Goal: Transaction & Acquisition: Book appointment/travel/reservation

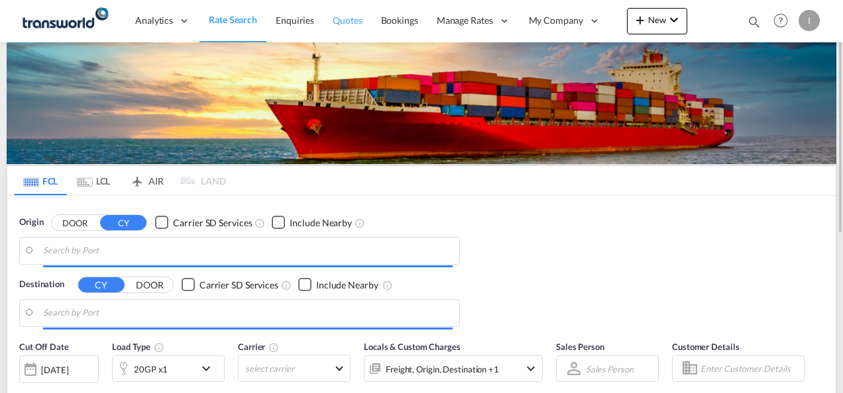
click at [348, 19] on span "Quotes" at bounding box center [347, 20] width 29 height 11
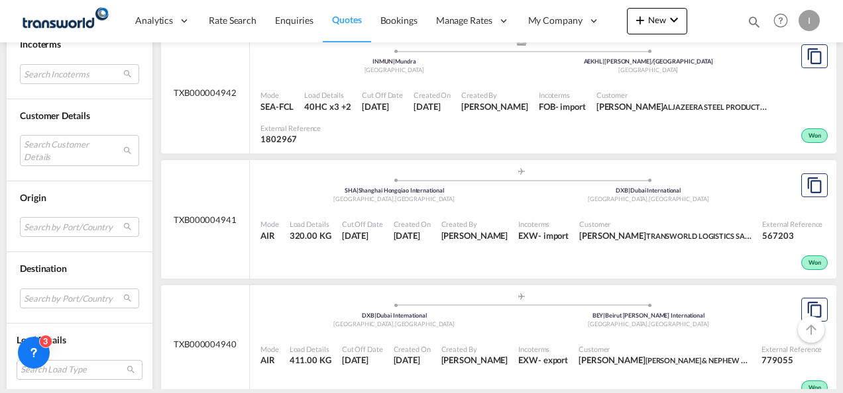
scroll to position [2716, 0]
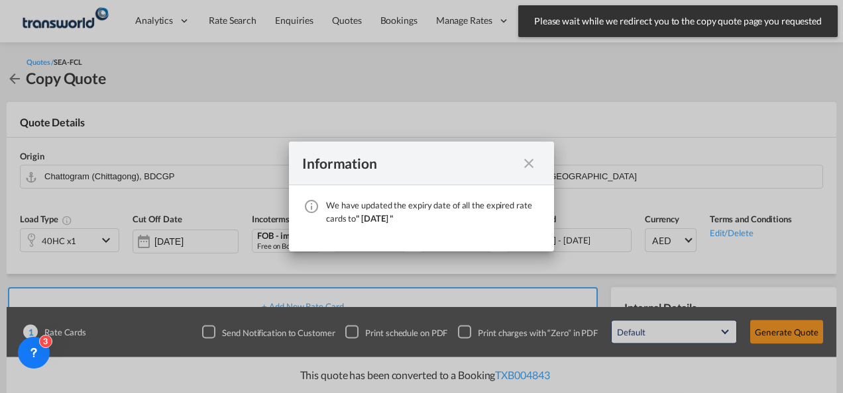
click at [530, 165] on md-icon "icon-close fg-AAA8AD cursor" at bounding box center [529, 164] width 16 height 16
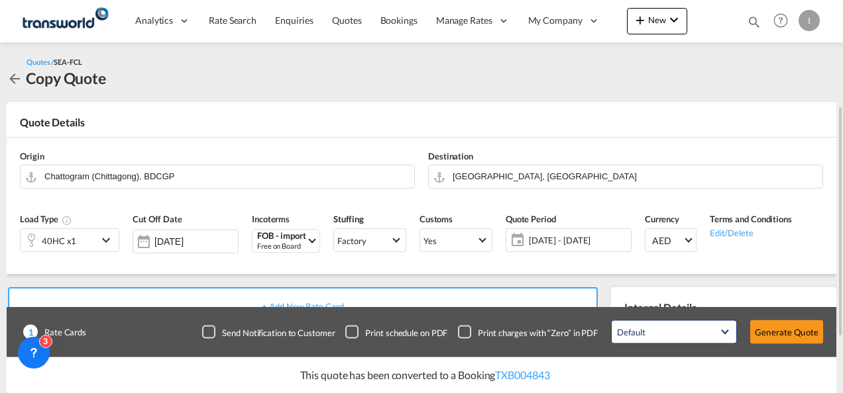
scroll to position [132, 0]
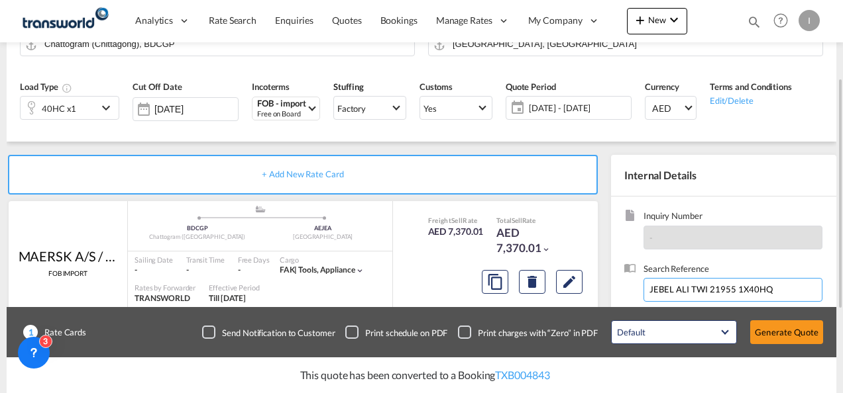
click at [682, 297] on input "JEBEL ALI TWI 21955 1X40HQ" at bounding box center [732, 290] width 179 height 24
click at [681, 297] on input "JEBEL ALI TWI 21955 1X40HQ" at bounding box center [732, 290] width 179 height 24
click at [680, 293] on input "JEBEL ALI TWI 21955 1X40HQ" at bounding box center [732, 290] width 179 height 24
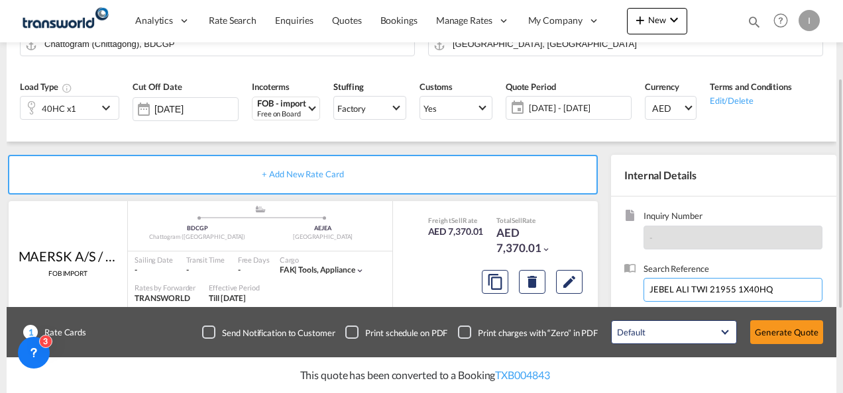
paste input "TWI 21989"
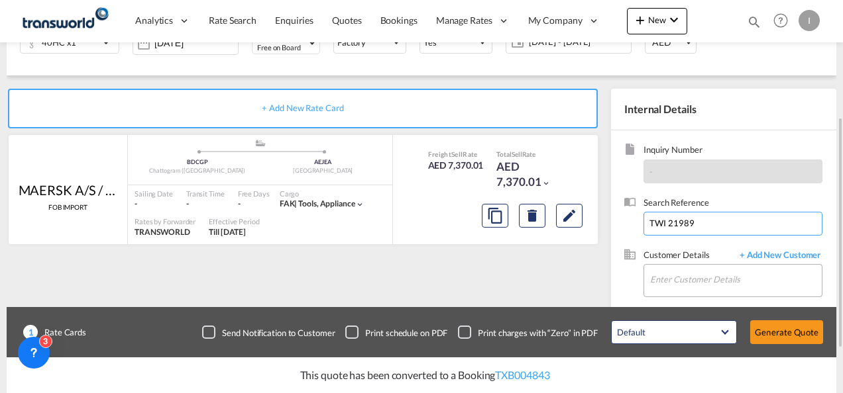
type input "TWI 21989"
click at [680, 276] on input "Enter Customer Details" at bounding box center [736, 280] width 172 height 30
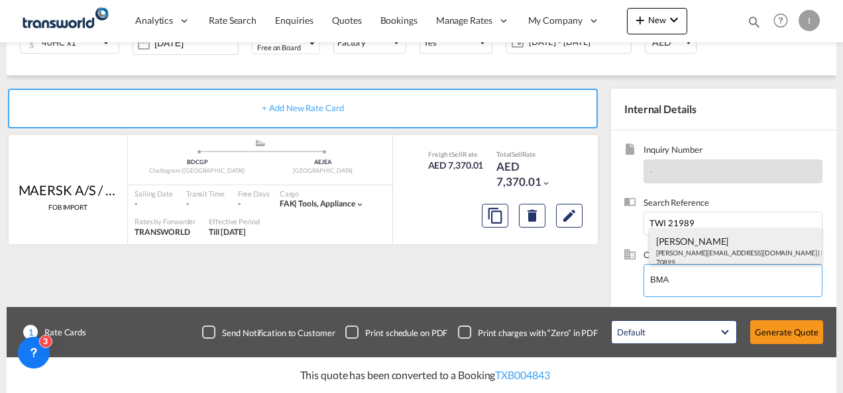
click at [677, 258] on div "[PERSON_NAME] [EMAIL_ADDRESS][DOMAIN_NAME] | BMA INTERNATIONAL FZE | 70899" at bounding box center [735, 251] width 173 height 45
type input "BMA INTERNATIONAL FZE, [PERSON_NAME], [PERSON_NAME][EMAIL_ADDRESS][DOMAIN_NAME]"
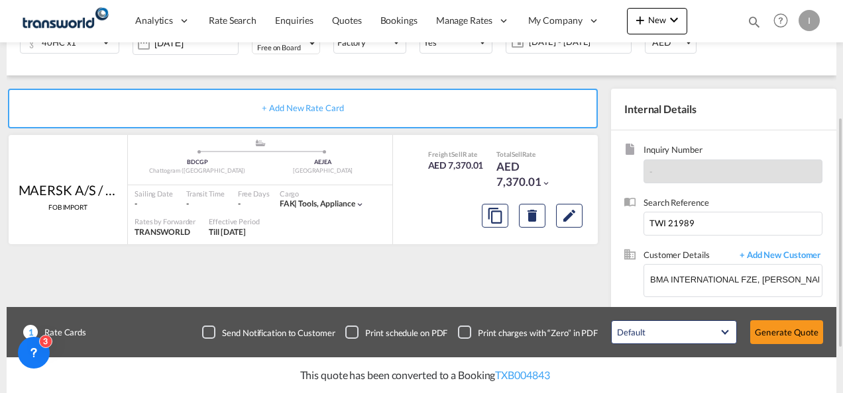
click at [798, 370] on div "This quote has been converted to a Booking TXB004843" at bounding box center [421, 376] width 829 height 36
click at [792, 346] on div "Default All in Leg Totals Default Generate Quote" at bounding box center [716, 332] width 225 height 37
click at [788, 335] on button "Generate Quote" at bounding box center [786, 333] width 73 height 24
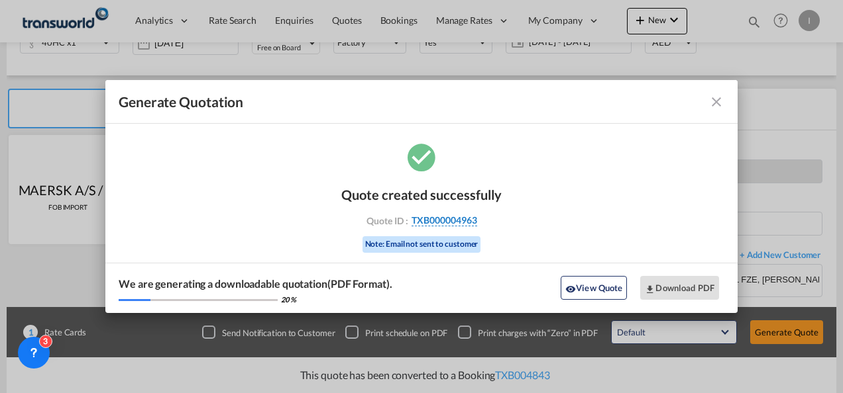
click at [449, 217] on span "TXB000004963" at bounding box center [444, 221] width 66 height 12
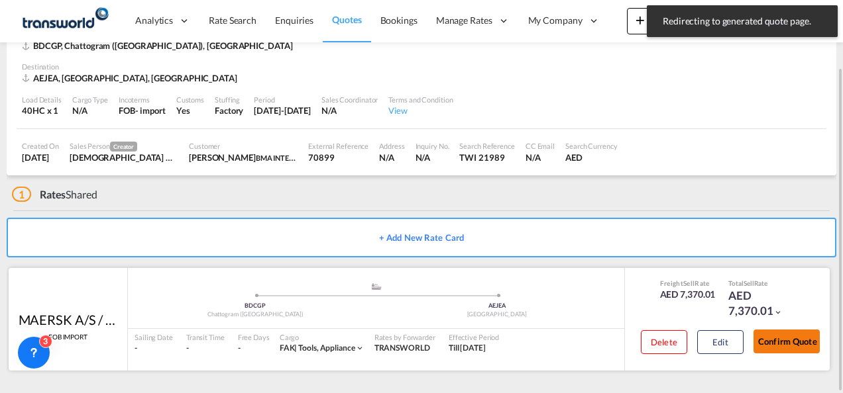
click at [764, 338] on button "Confirm Quote" at bounding box center [786, 342] width 66 height 24
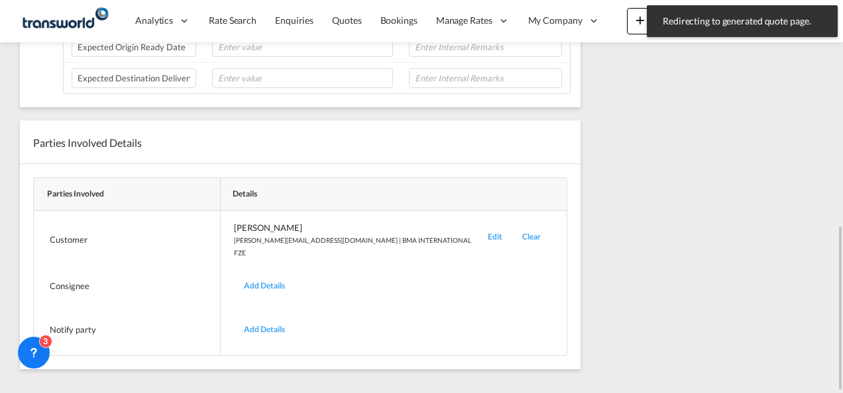
scroll to position [206, 0]
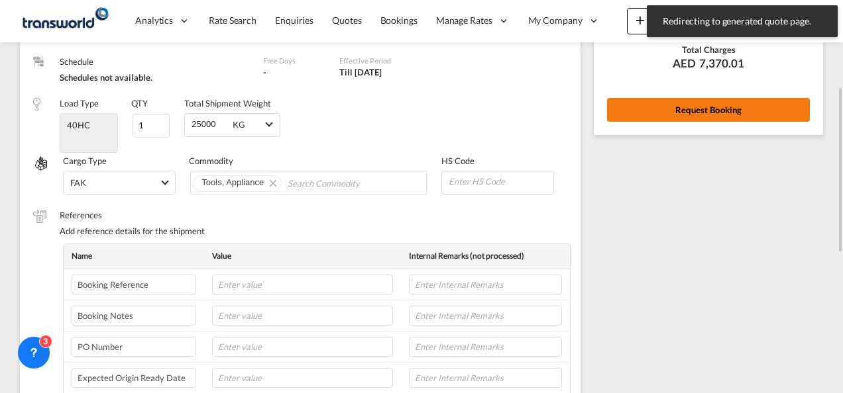
click at [673, 111] on button "Request Booking" at bounding box center [708, 110] width 203 height 24
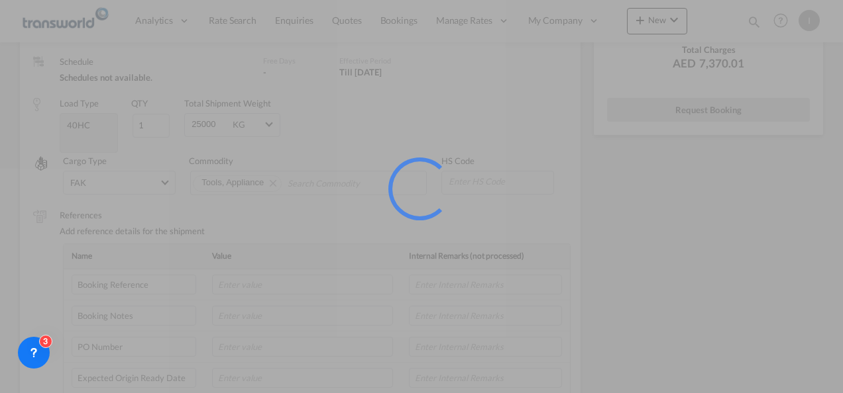
scroll to position [25, 0]
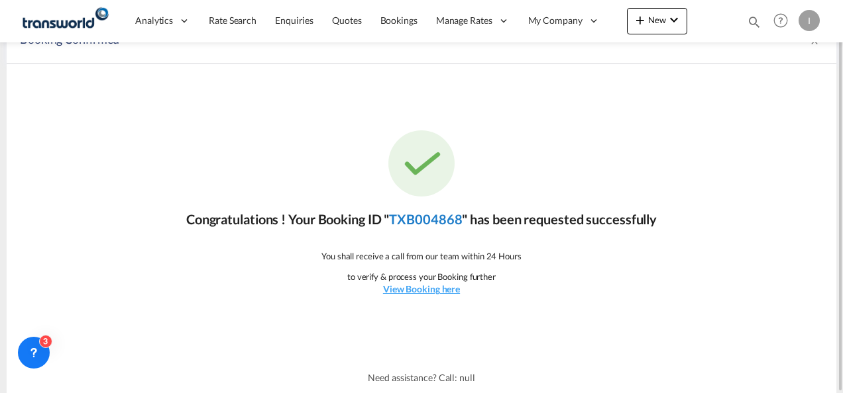
click at [417, 220] on link "TXB004868" at bounding box center [425, 219] width 73 height 16
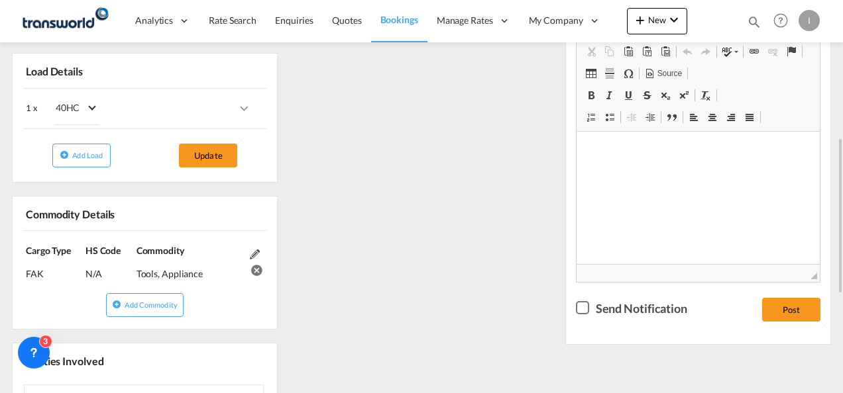
scroll to position [546, 0]
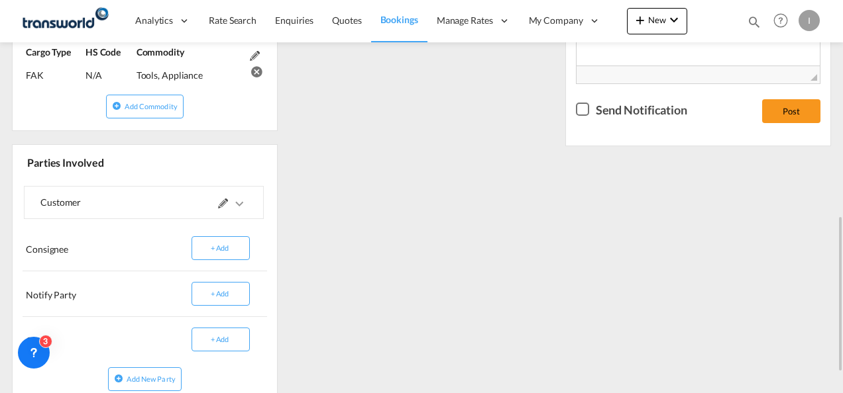
click at [225, 199] on md-icon at bounding box center [223, 204] width 10 height 10
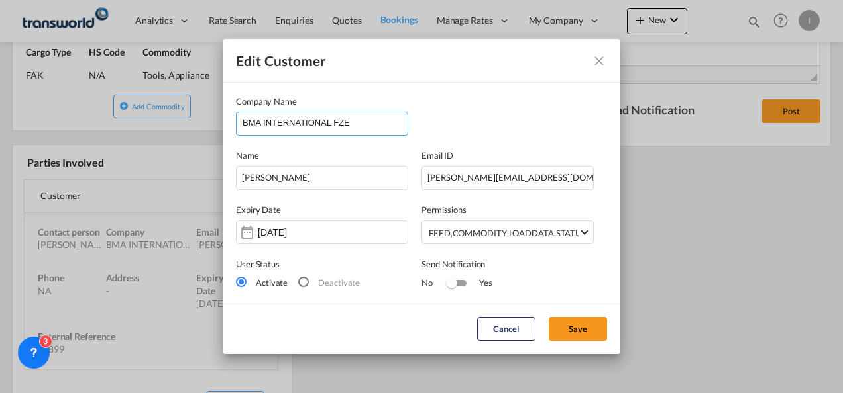
click at [359, 124] on input "BMA INTERNATIONAL FZE" at bounding box center [324, 123] width 165 height 20
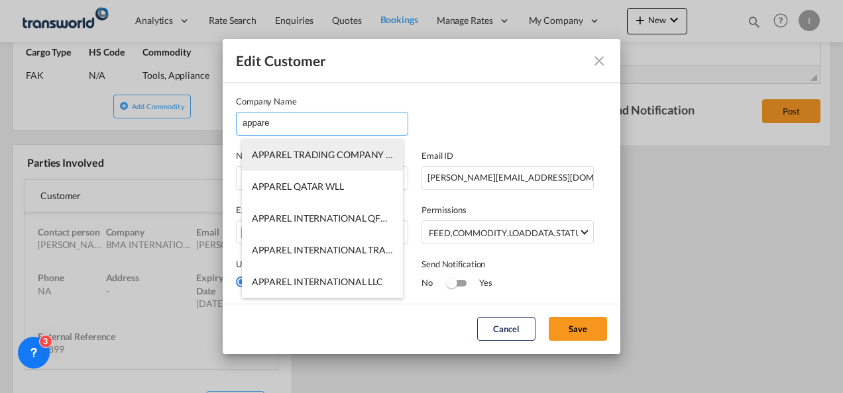
click at [308, 154] on span "APPAREL TRADING COMPANY LTD. -TDWC-[GEOGRAPHIC_DATA]" at bounding box center [393, 154] width 282 height 11
type input "APPAREL TRADING COMPANY LTD. -TDWC-[GEOGRAPHIC_DATA]"
type input "[EMAIL_ADDRESS][DOMAIN_NAME]"
type input "112170024"
type input "1818473"
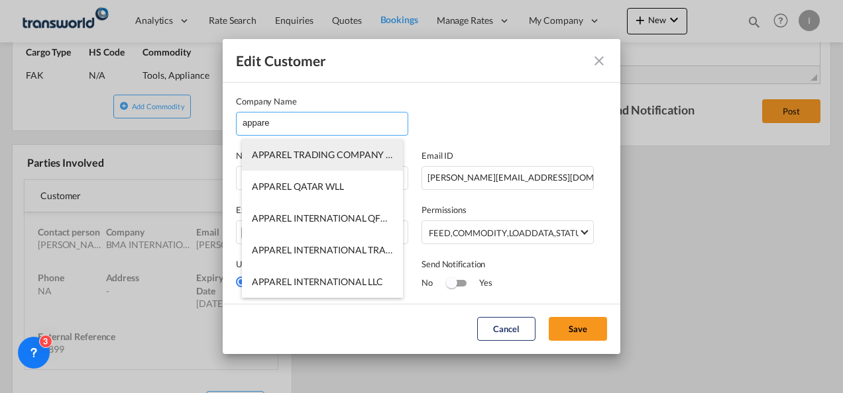
type input "99987"
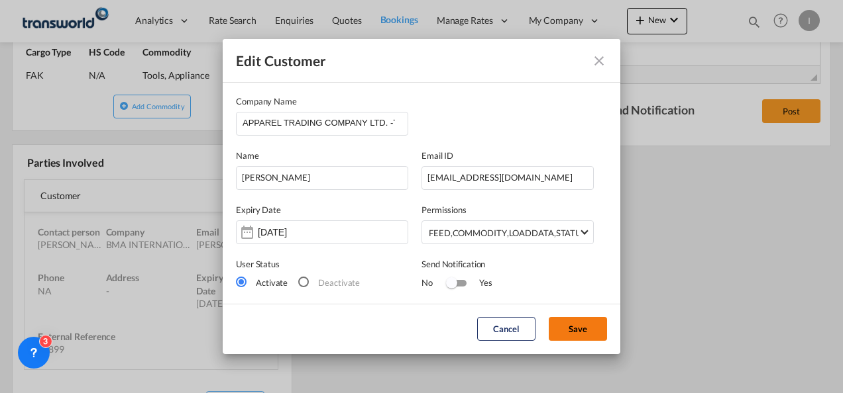
click at [578, 329] on button "Save" at bounding box center [577, 329] width 58 height 24
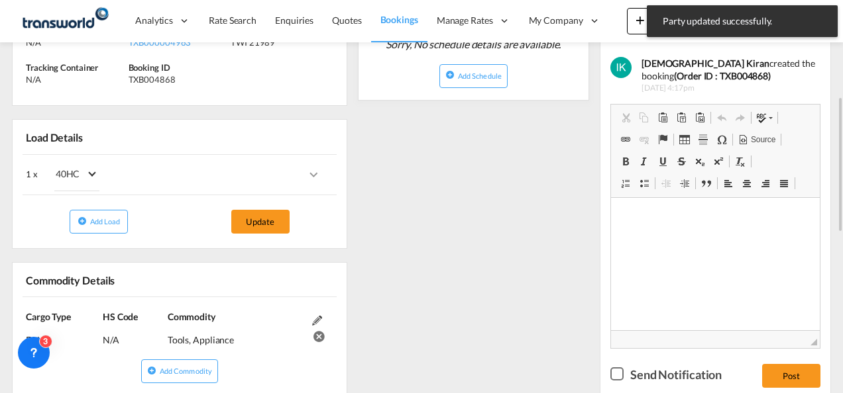
scroll to position [0, 0]
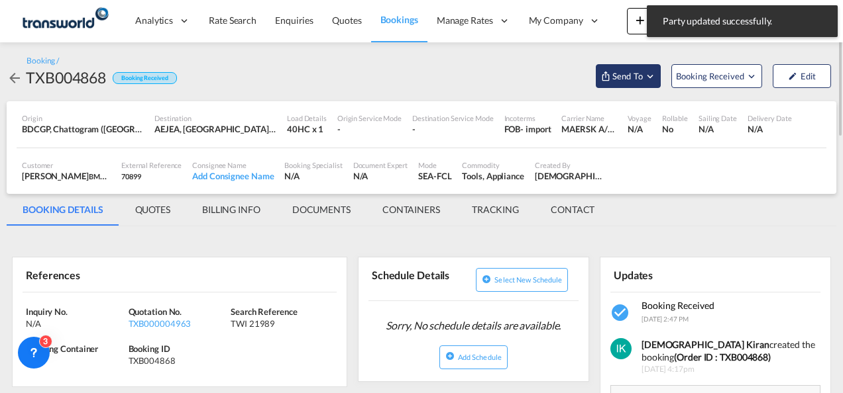
click at [626, 82] on span "Send To" at bounding box center [627, 76] width 33 height 13
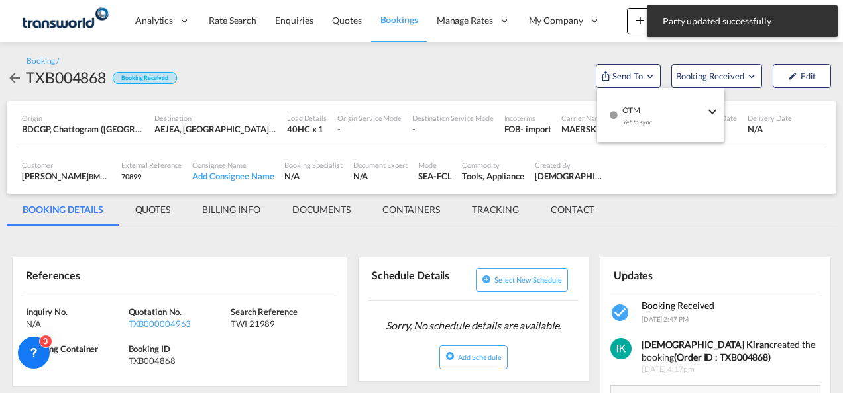
click at [639, 117] on div "Yet to sync" at bounding box center [663, 126] width 82 height 28
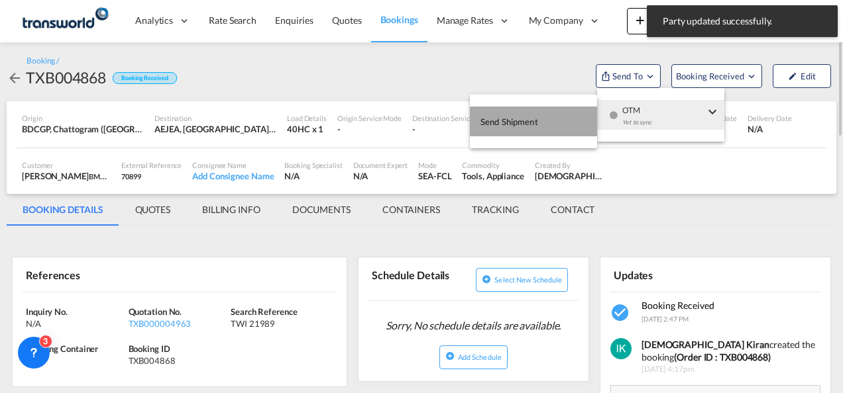
click at [567, 119] on button "Send Shipment" at bounding box center [533, 122] width 127 height 30
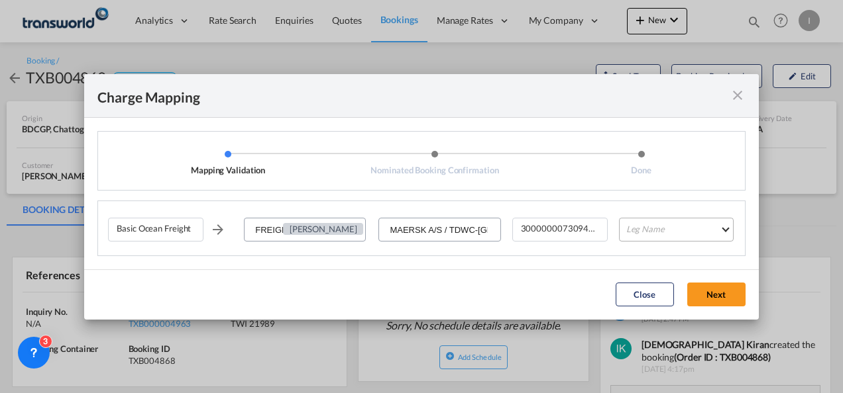
click at [656, 237] on md-select "Leg Name HANDLING ORIGIN VESSEL HANDLING DESTINATION OTHERS TL PICK UP CUSTOMS …" at bounding box center [676, 230] width 115 height 24
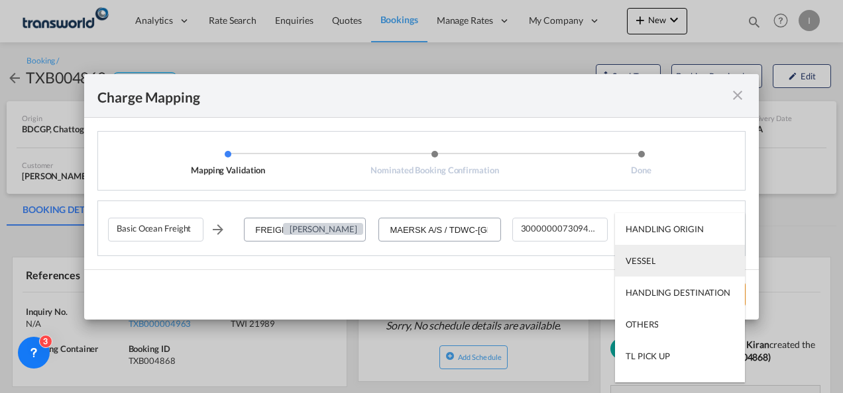
click at [650, 265] on div "VESSEL" at bounding box center [640, 261] width 30 height 12
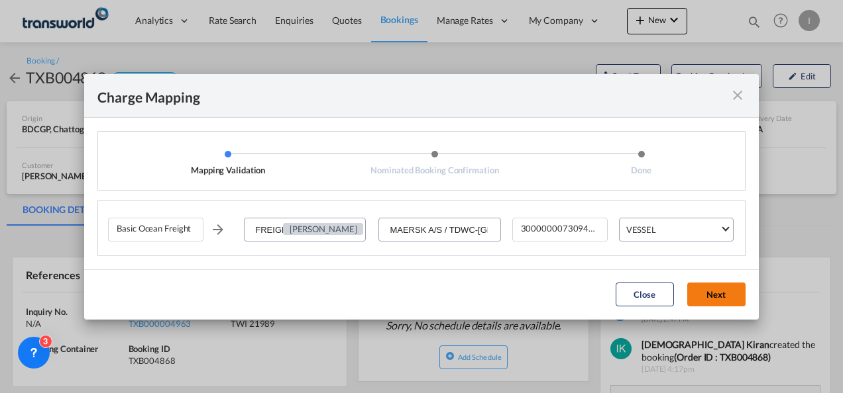
click at [703, 294] on button "Next" at bounding box center [716, 295] width 58 height 24
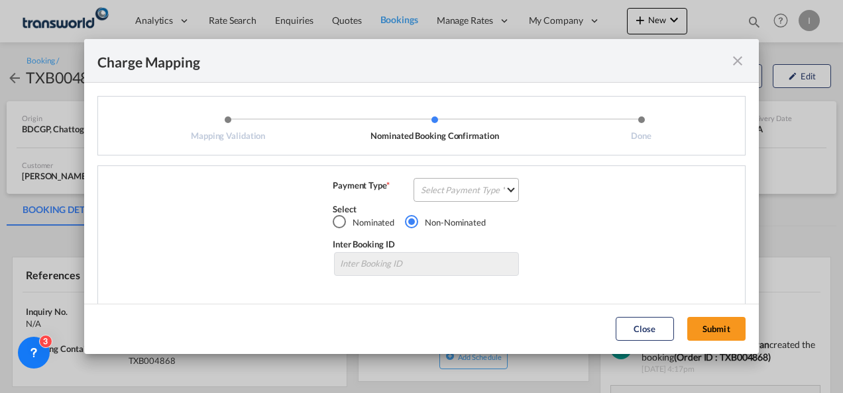
click at [456, 180] on md-select "Select Payment Type COLLECT PREPAID" at bounding box center [465, 190] width 105 height 24
click at [456, 180] on md-option "COLLECT" at bounding box center [464, 190] width 117 height 32
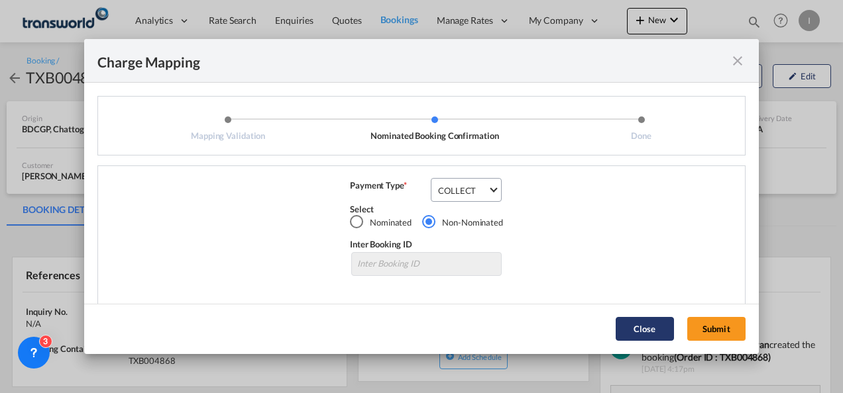
click at [717, 328] on button "Submit" at bounding box center [716, 329] width 58 height 24
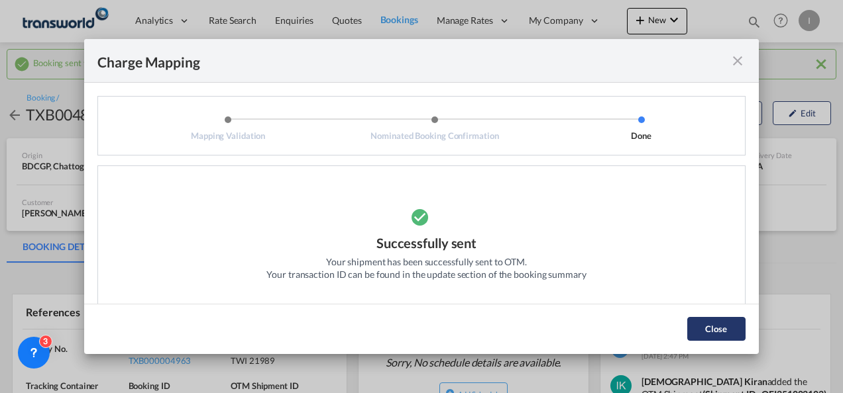
click at [705, 323] on button "Close" at bounding box center [716, 329] width 58 height 24
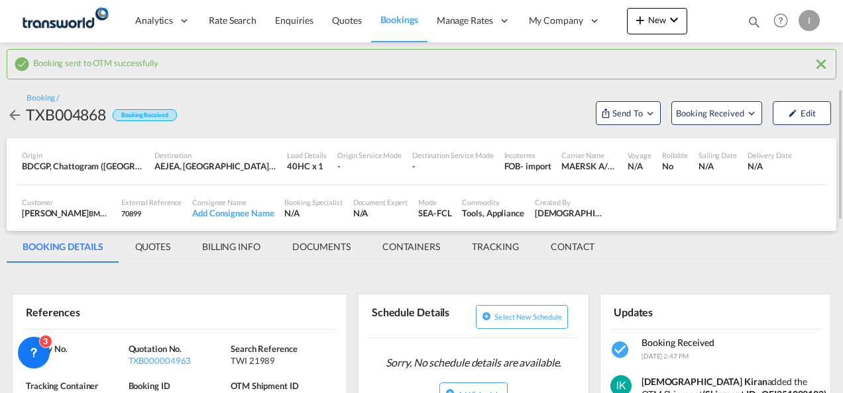
scroll to position [66, 0]
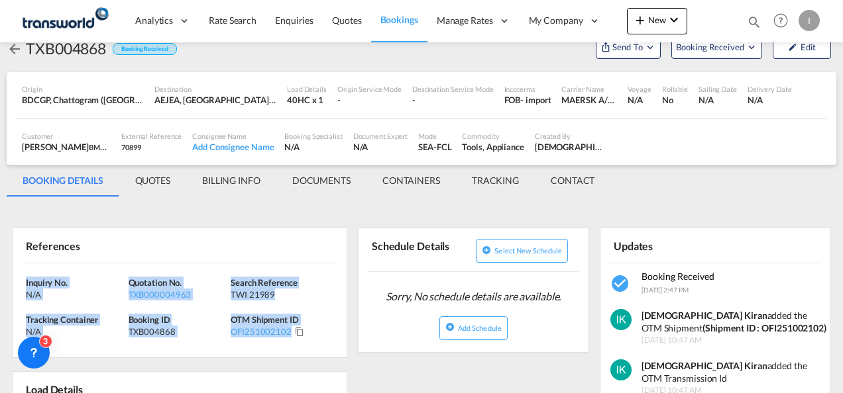
drag, startPoint x: 258, startPoint y: 336, endPoint x: -3, endPoint y: 272, distance: 268.8
click at [0, 272] on html "Analytics Reports Dashboard Rate Search Enquiries Quotes" at bounding box center [421, 196] width 843 height 393
drag, startPoint x: 0, startPoint y: 272, endPoint x: 66, endPoint y: 286, distance: 67.8
copy div "Inquiry No. N/A Quotation No. TXB000004963 Search Reference TWI 21989 Tracking …"
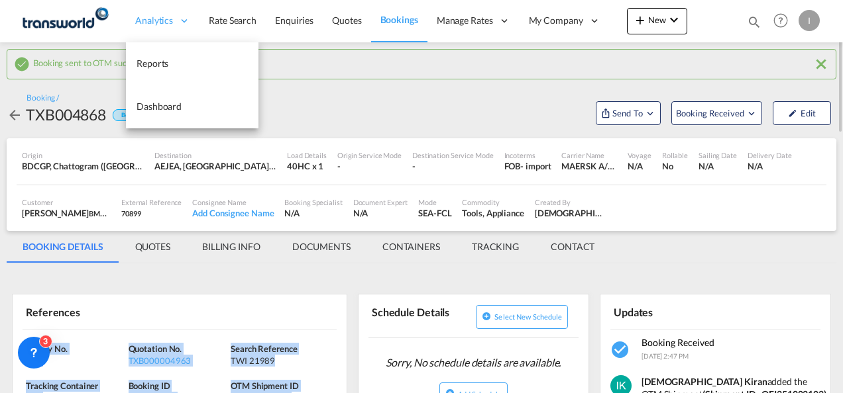
click at [152, 20] on span "Analytics" at bounding box center [154, 20] width 38 height 13
click at [150, 70] on link "Reports" at bounding box center [192, 63] width 132 height 43
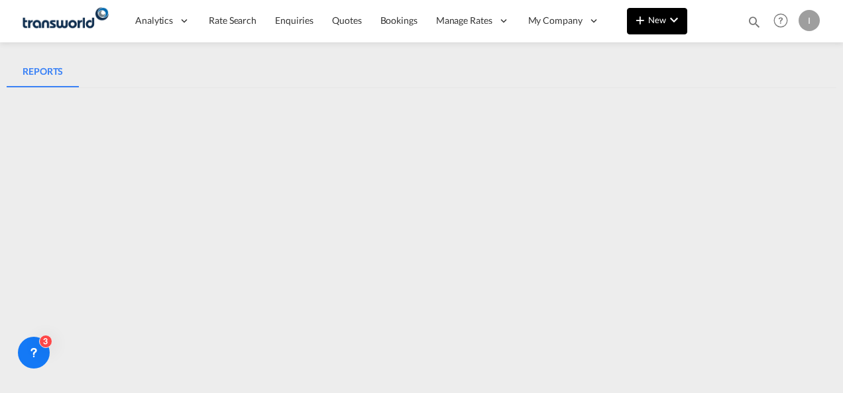
click at [649, 20] on span "New" at bounding box center [657, 20] width 50 height 11
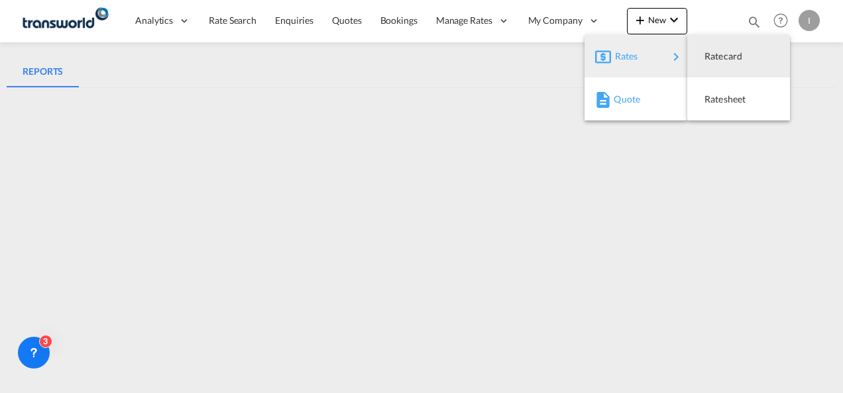
click at [623, 109] on span "Quote" at bounding box center [620, 99] width 15 height 26
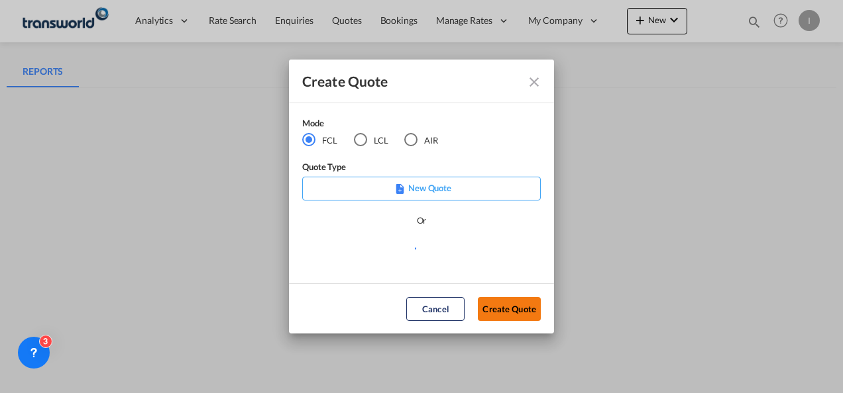
click at [515, 317] on button "Create Quote" at bounding box center [509, 309] width 63 height 24
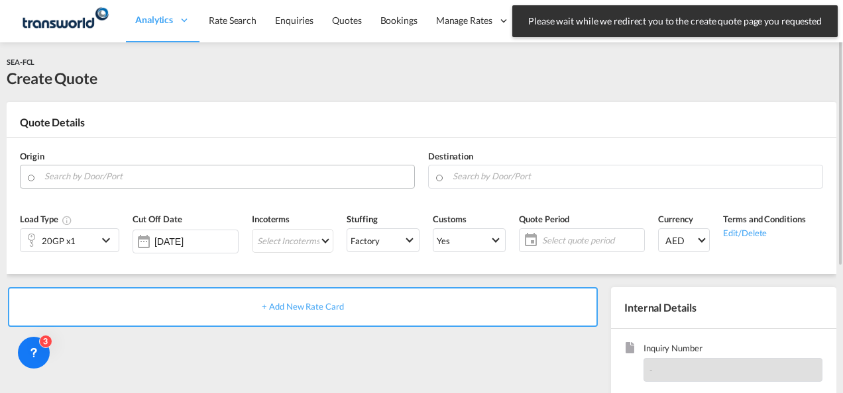
click at [286, 176] on input "Search by Door/Port" at bounding box center [225, 176] width 363 height 23
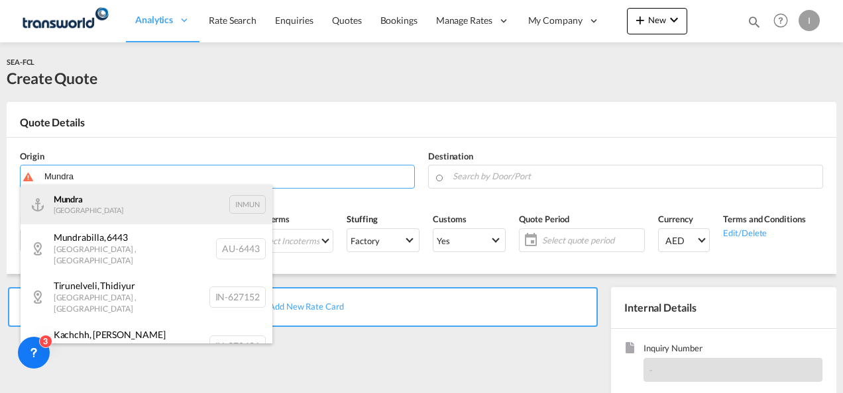
click at [163, 207] on div "Mundra India INMUN" at bounding box center [147, 205] width 252 height 40
type input "Mundra, INMUN"
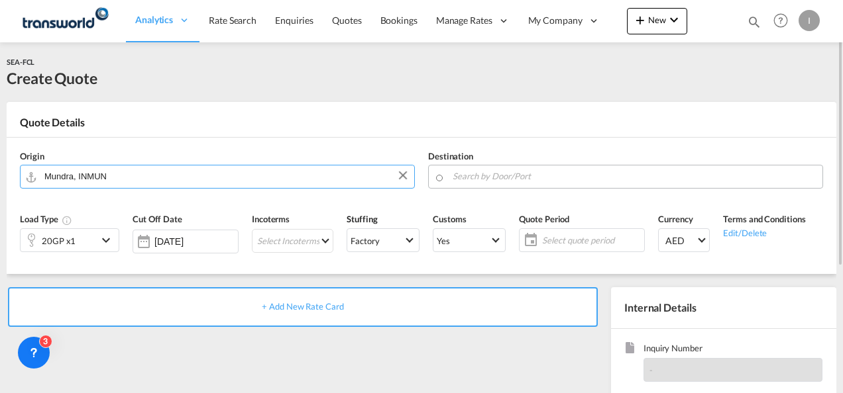
click at [507, 181] on input "Search by Door/Port" at bounding box center [633, 176] width 363 height 23
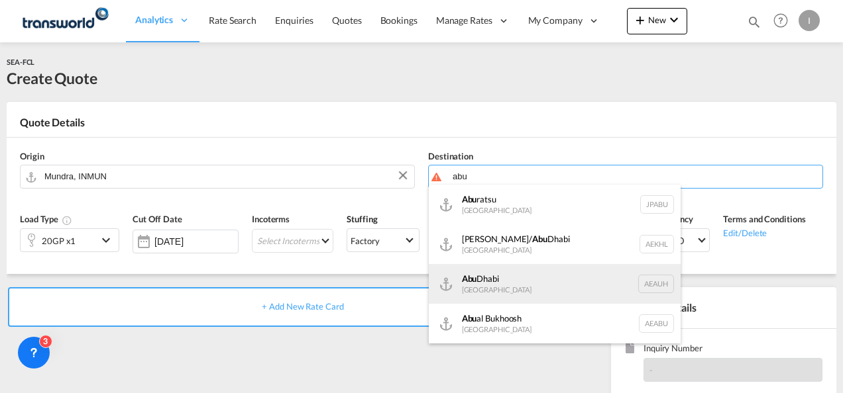
click at [495, 289] on div "[GEOGRAPHIC_DATA] [GEOGRAPHIC_DATA] [GEOGRAPHIC_DATA]" at bounding box center [555, 284] width 252 height 40
type input "[GEOGRAPHIC_DATA], [GEOGRAPHIC_DATA]"
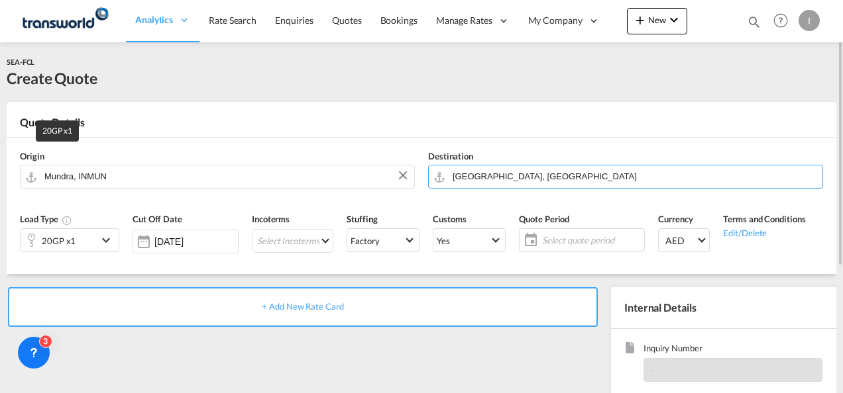
click at [58, 246] on div "20GP x1" at bounding box center [59, 241] width 34 height 19
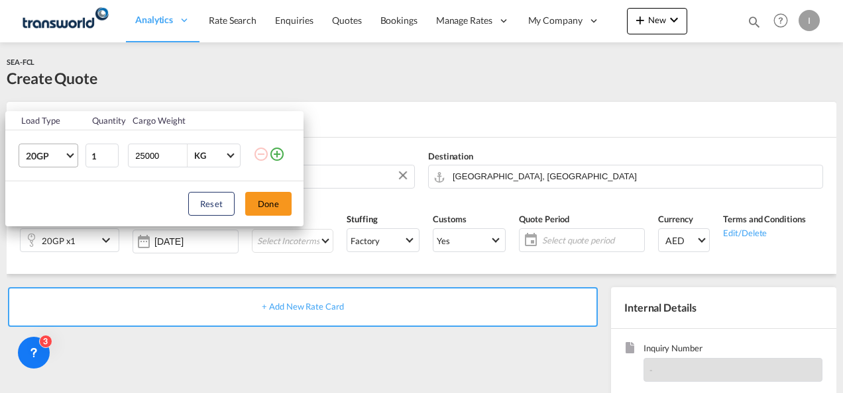
click at [61, 162] on span "20GP" at bounding box center [45, 156] width 38 height 13
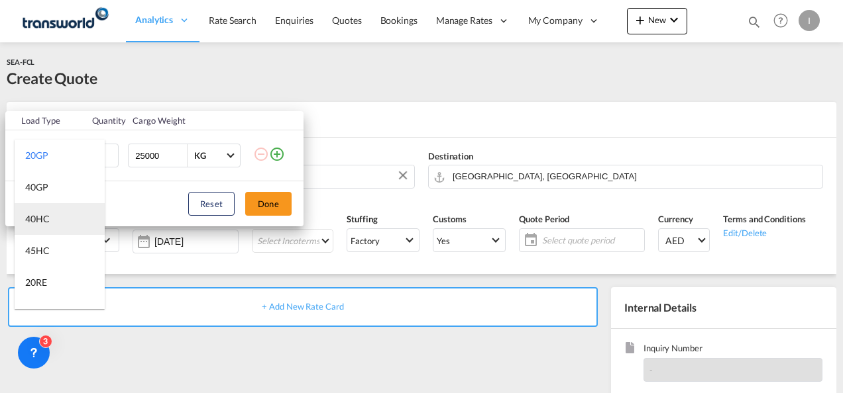
click at [38, 215] on div "40HC" at bounding box center [37, 219] width 25 height 13
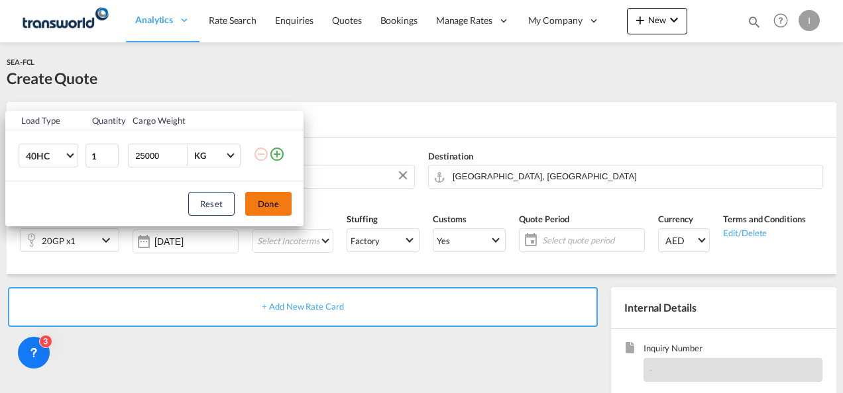
click at [259, 201] on button "Done" at bounding box center [268, 204] width 46 height 24
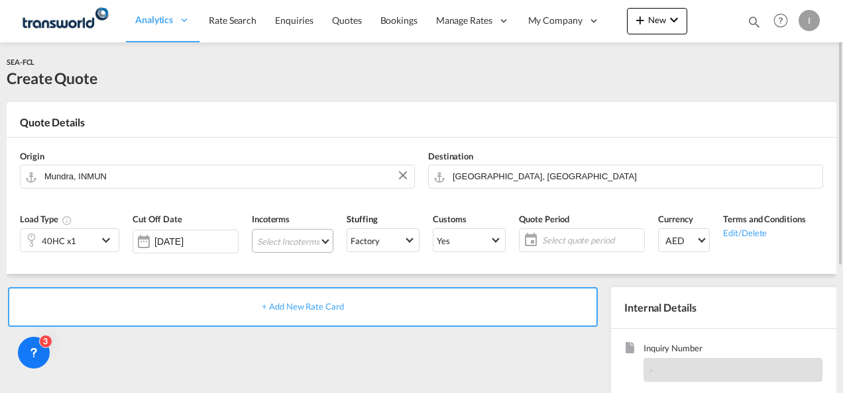
click at [264, 242] on md-select "Select Incoterms CFR - import Cost and Freight CIF - export Cost,Insurance and …" at bounding box center [292, 241] width 81 height 24
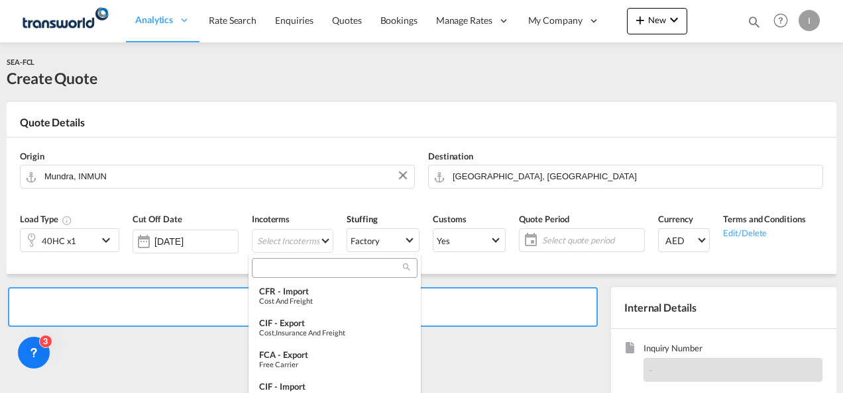
click at [277, 265] on input "search" at bounding box center [329, 268] width 147 height 12
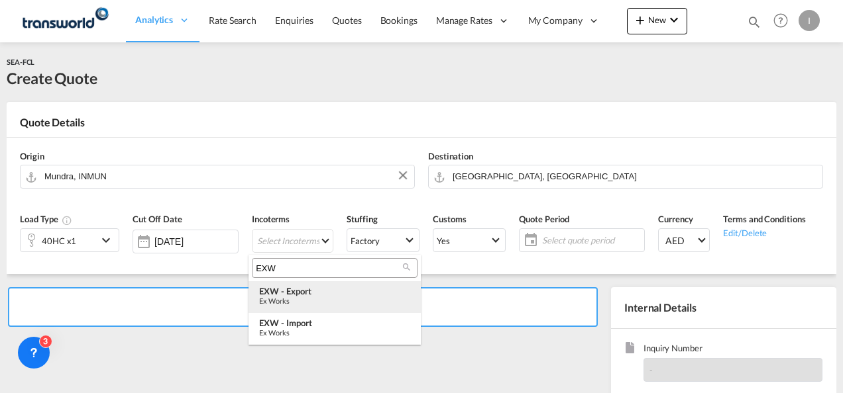
type input "EXW"
click at [278, 298] on div "Ex Works" at bounding box center [334, 301] width 151 height 9
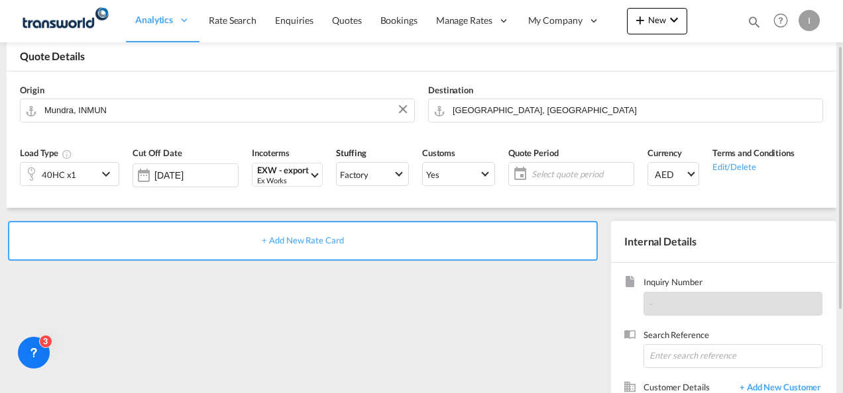
scroll to position [132, 0]
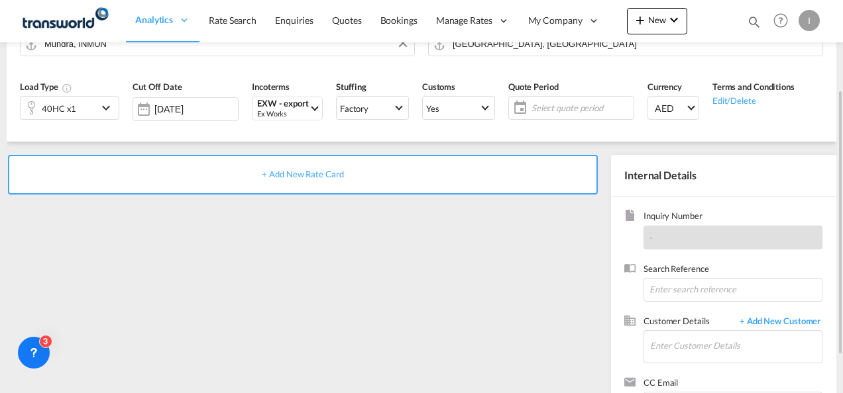
click at [79, 107] on div "40HC x1" at bounding box center [59, 108] width 77 height 23
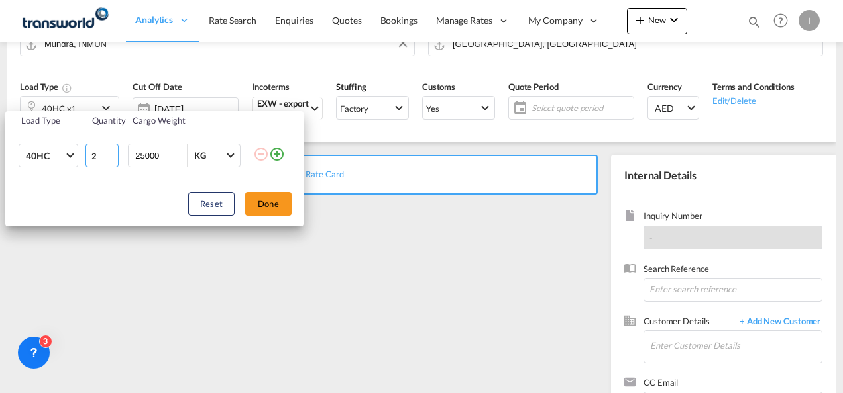
type input "2"
click at [117, 153] on input "2" at bounding box center [101, 156] width 33 height 24
click at [278, 209] on button "Done" at bounding box center [268, 204] width 46 height 24
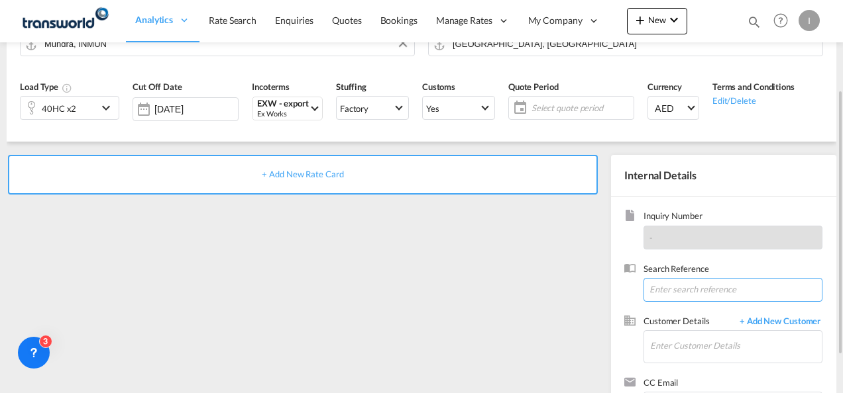
click at [697, 293] on input at bounding box center [732, 290] width 179 height 24
type input "Tecton"
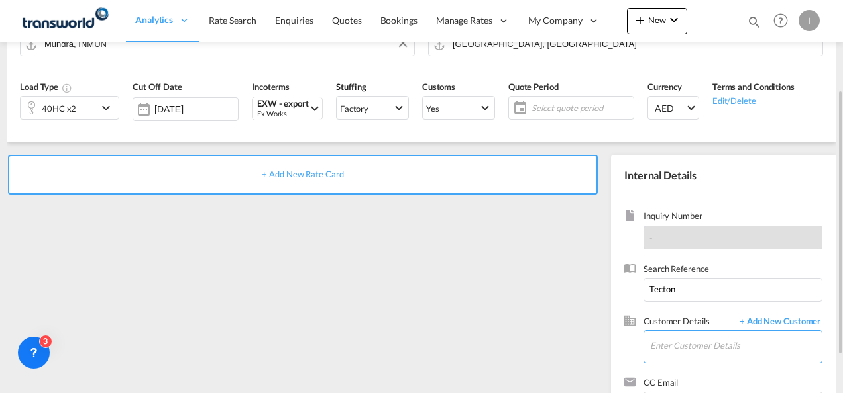
click at [700, 342] on input "Enter Customer Details" at bounding box center [736, 346] width 172 height 30
click at [774, 319] on span "+ Add New Customer" at bounding box center [777, 322] width 89 height 15
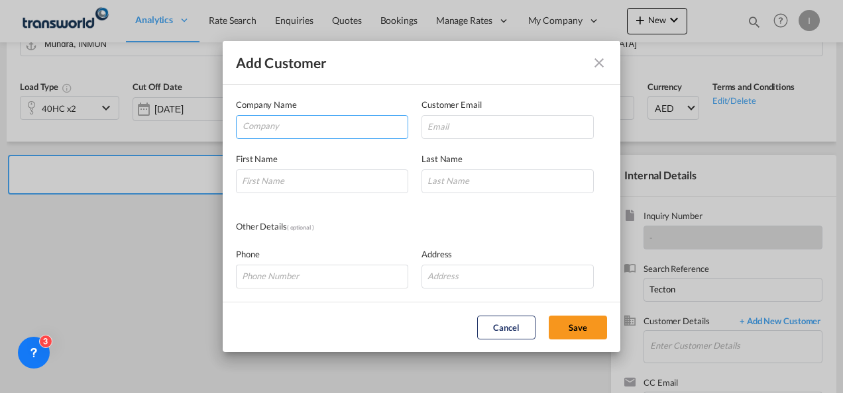
click at [274, 138] on md-autocomplete-wrap "Add Customer Company ..." at bounding box center [325, 129] width 166 height 26
click at [274, 128] on input "Company" at bounding box center [324, 126] width 165 height 20
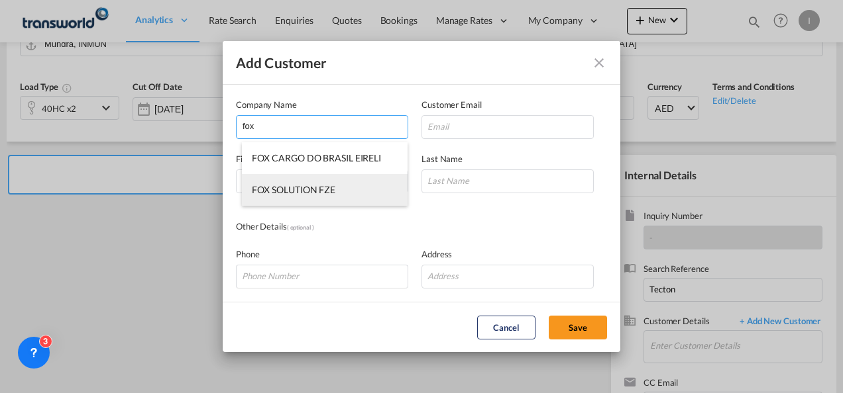
click at [282, 183] on li "FOX SOLUTION FZE" at bounding box center [325, 190] width 166 height 32
type input "FOX SOLUTION FZE"
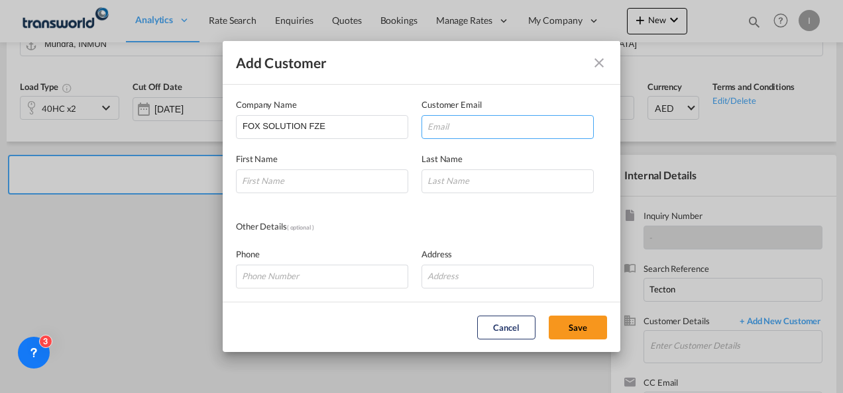
click at [480, 126] on input "Add Customer Company ..." at bounding box center [507, 127] width 172 height 24
paste input "[EMAIL_ADDRESS][DOMAIN_NAME]"
type input "[EMAIL_ADDRESS][DOMAIN_NAME]"
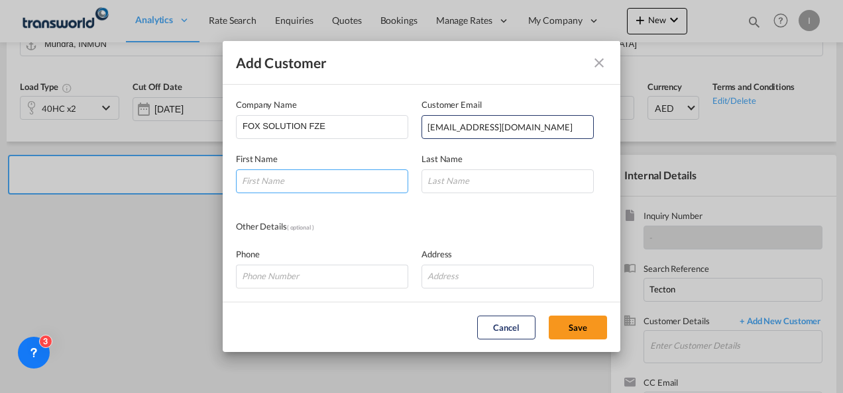
click at [346, 181] on input "Add Customer Company ..." at bounding box center [322, 182] width 172 height 24
type input "Sagar"
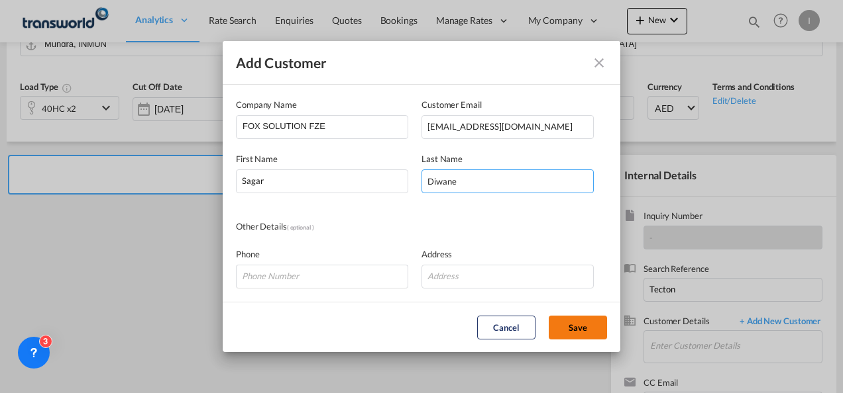
type input "Diwane"
click at [582, 331] on button "Save" at bounding box center [577, 328] width 58 height 24
type input "FOX SOLUTION FZE, [PERSON_NAME], [EMAIL_ADDRESS][DOMAIN_NAME]"
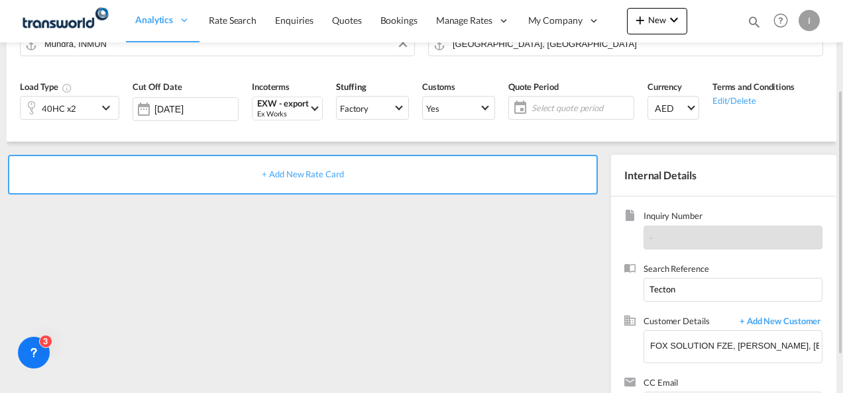
click at [293, 175] on span "+ Add New Rate Card" at bounding box center [302, 174] width 81 height 11
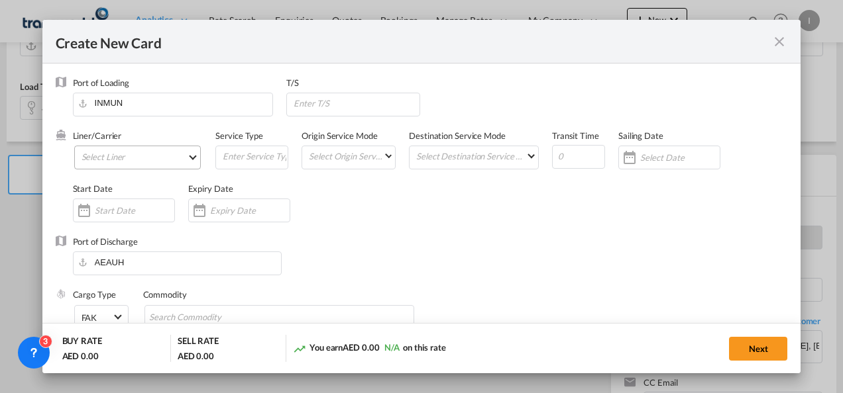
type input "Basic Ocean Freight"
click at [141, 157] on md-select "Select Liner 2HM LOGISTICS D.O.O. / TDWC-CAPODISTRI 2HM LOGISTICS D.O.O. / TDWC…" at bounding box center [137, 158] width 127 height 24
select select "per equipment"
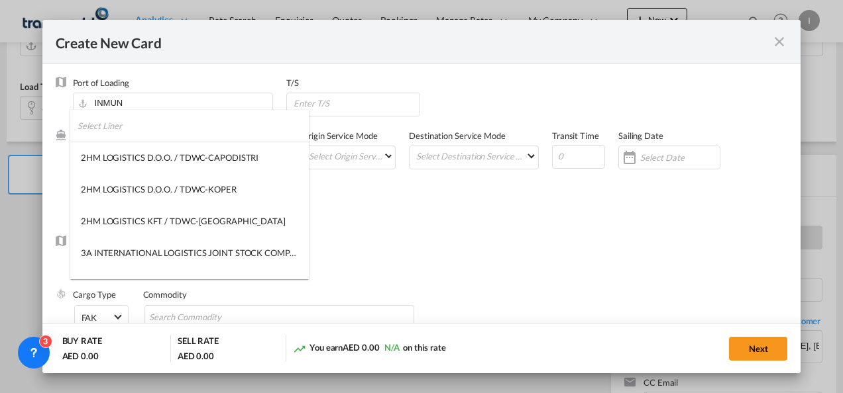
click at [119, 138] on input "search" at bounding box center [193, 126] width 231 height 32
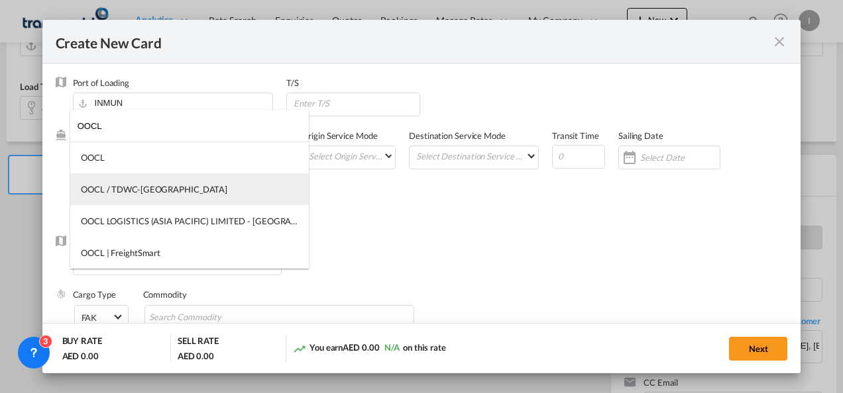
type input "OOCL"
click at [149, 190] on div "OOCL / TDWC-[GEOGRAPHIC_DATA]" at bounding box center [154, 189] width 146 height 12
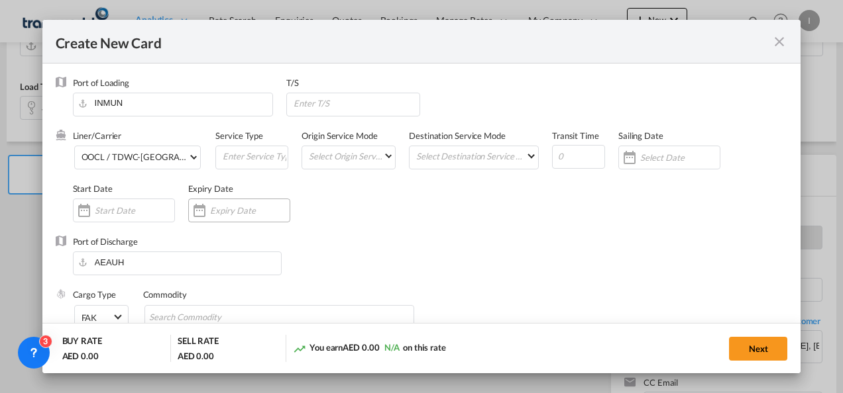
click at [212, 212] on input "Create New CardPort ..." at bounding box center [249, 210] width 79 height 11
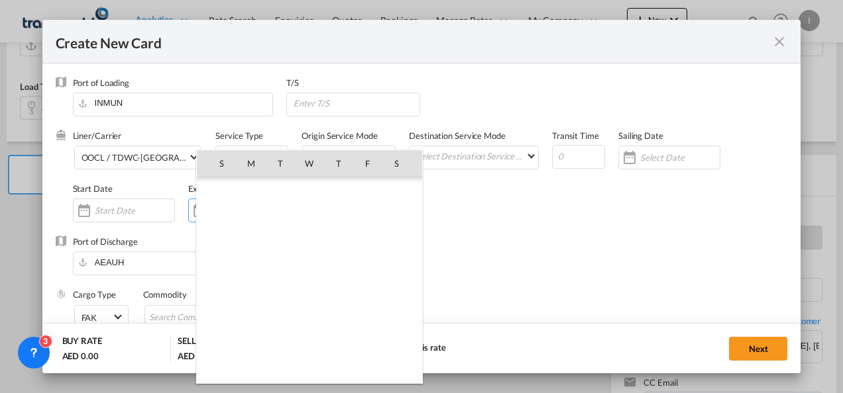
scroll to position [307016, 0]
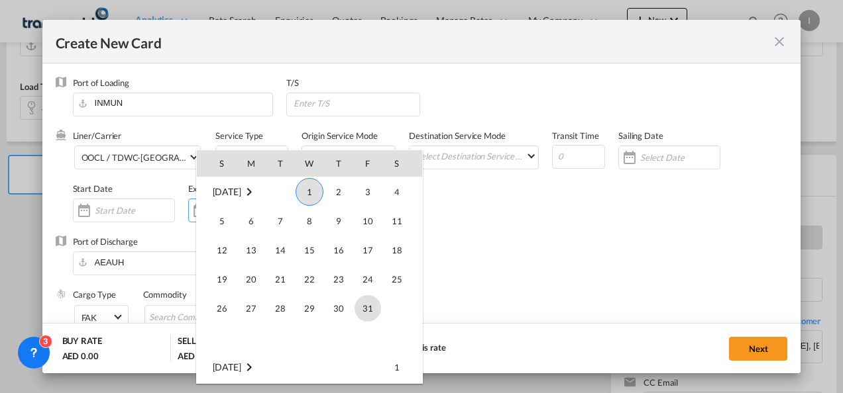
click at [355, 301] on td "31" at bounding box center [367, 308] width 29 height 29
type input "[DATE]"
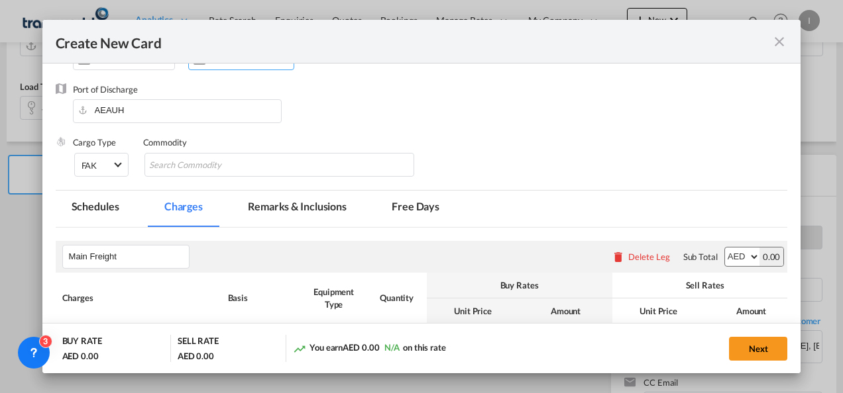
scroll to position [199, 0]
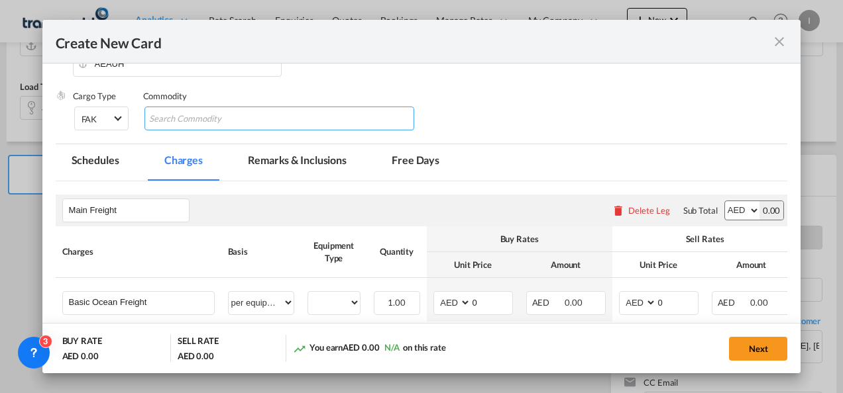
click at [184, 130] on md-chips "Create New CardPort ..." at bounding box center [279, 119] width 270 height 24
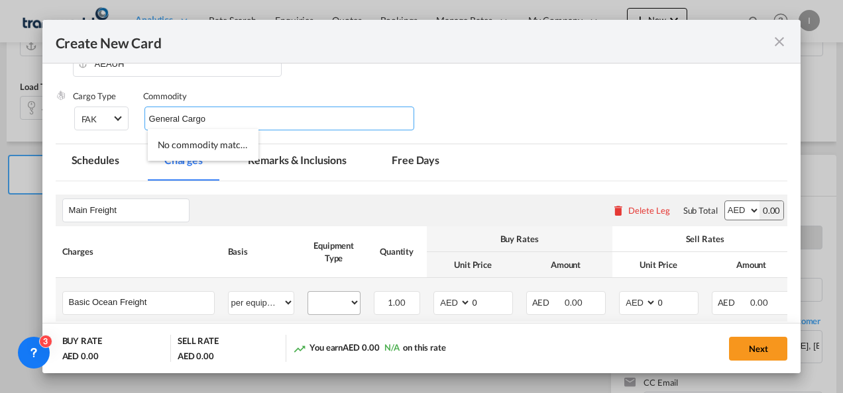
type input "General Cargo"
click at [344, 307] on select "40HC" at bounding box center [334, 303] width 52 height 18
select select "40HC"
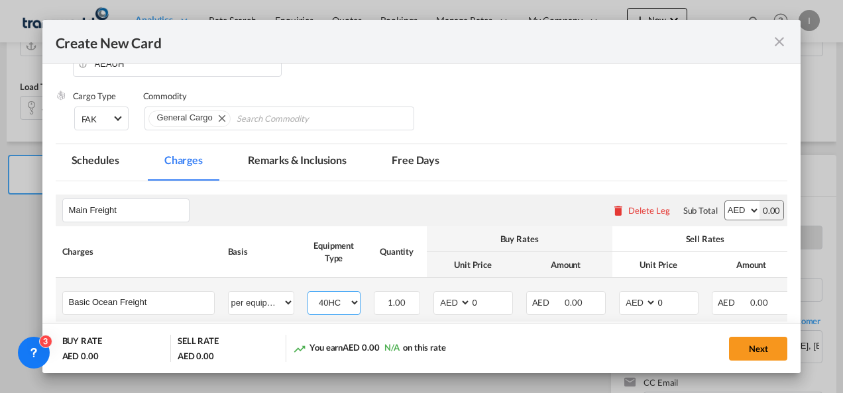
click at [308, 294] on select "40HC" at bounding box center [334, 303] width 52 height 18
click at [431, 309] on td "AED AFN ALL AMD ANG AOA ARS AUD AWG AZN BAM BBD BDT BGN BHD BIF BMD BND [PERSON…" at bounding box center [473, 300] width 93 height 44
click at [439, 307] on select "AED AFN ALL AMD ANG AOA ARS AUD AWG AZN BAM BBD BDT BGN BHD BIF BMD BND [PERSON…" at bounding box center [453, 303] width 34 height 18
select select "string:USD"
click at [436, 294] on select "AED AFN ALL AMD ANG AOA ARS AUD AWG AZN BAM BBD BDT BGN BHD BIF BMD BND [PERSON…" at bounding box center [453, 303] width 34 height 18
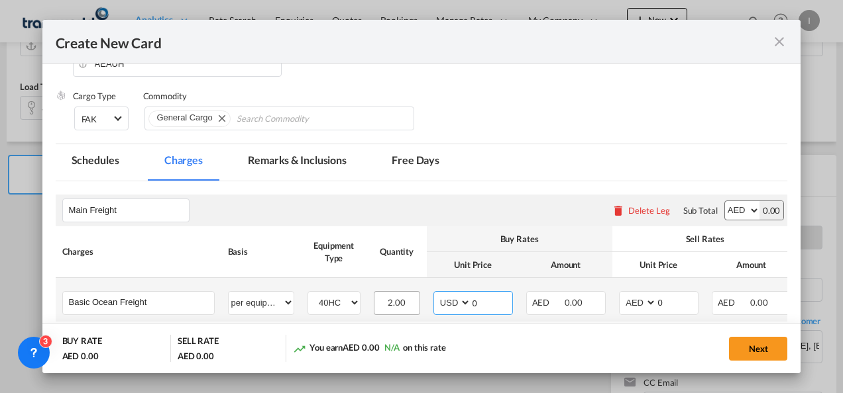
drag, startPoint x: 495, startPoint y: 308, endPoint x: 419, endPoint y: 303, distance: 76.4
click at [424, 305] on tr "Basic Ocean Freight Please Enter User Defined Charges Cannot Be Published per e…" at bounding box center [475, 300] width 839 height 44
type input "350"
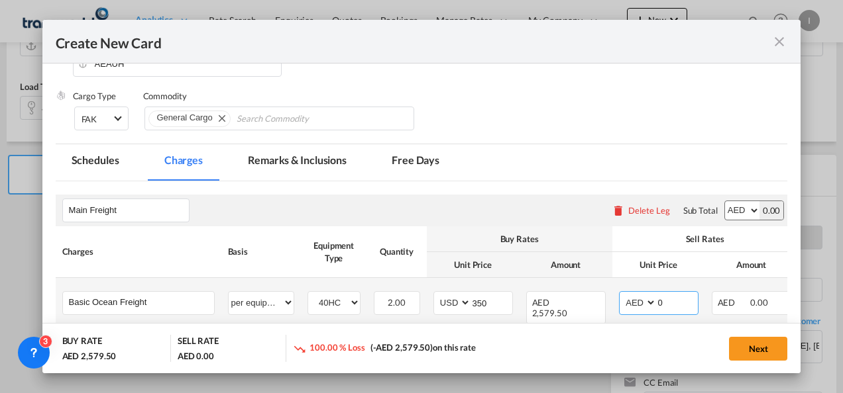
click at [635, 303] on select "AED AFN ALL AMD ANG AOA ARS AUD AWG AZN BAM BBD BDT BGN BHD BIF BMD BND [PERSON…" at bounding box center [638, 303] width 34 height 18
select select "string:USD"
click at [621, 294] on select "AED AFN ALL AMD ANG AOA ARS AUD AWG AZN BAM BBD BDT BGN BHD BIF BMD BND [PERSON…" at bounding box center [638, 303] width 34 height 18
drag, startPoint x: 663, startPoint y: 298, endPoint x: 627, endPoint y: 303, distance: 36.7
click at [627, 303] on md-input-container "AED AFN ALL AMD ANG AOA ARS AUD AWG AZN BAM BBD BDT BGN BHD BIF BMD BND [PERSON…" at bounding box center [658, 303] width 79 height 24
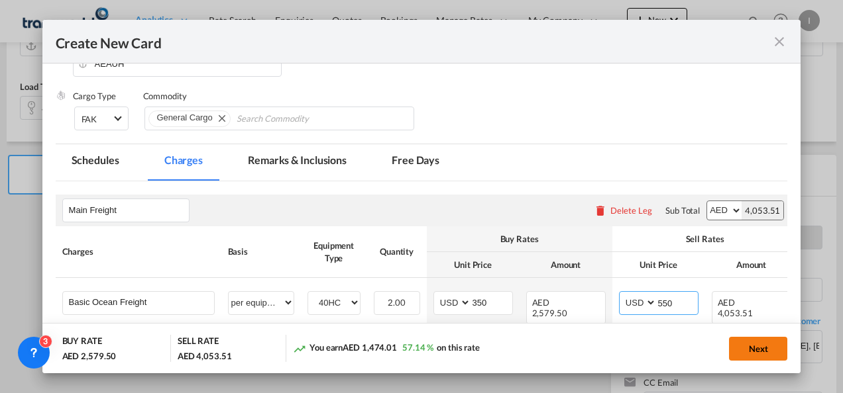
type input "550"
click at [768, 344] on button "Next" at bounding box center [758, 349] width 58 height 24
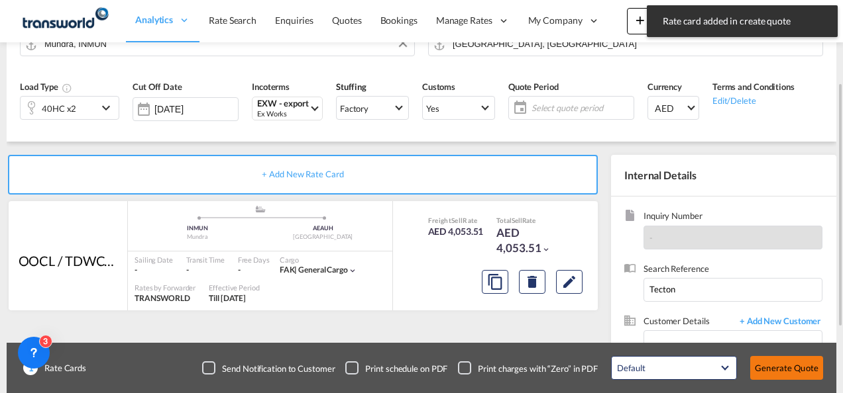
click at [779, 372] on button "Generate Quote" at bounding box center [786, 368] width 73 height 24
click at [535, 105] on span "Select quote period" at bounding box center [582, 108] width 95 height 12
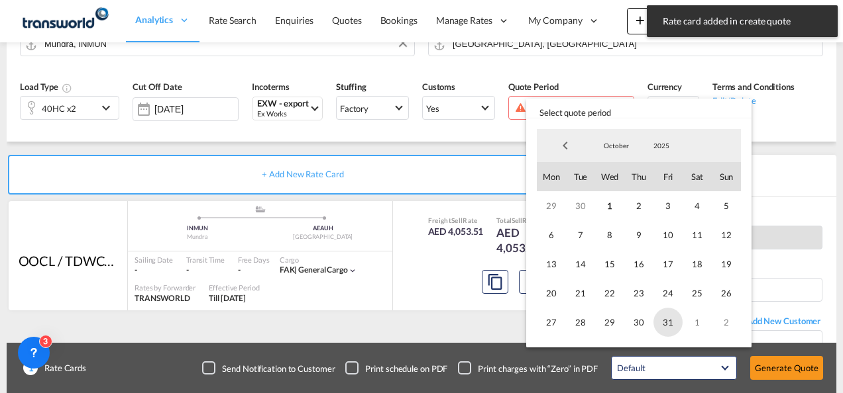
click at [670, 323] on span "31" at bounding box center [667, 322] width 29 height 29
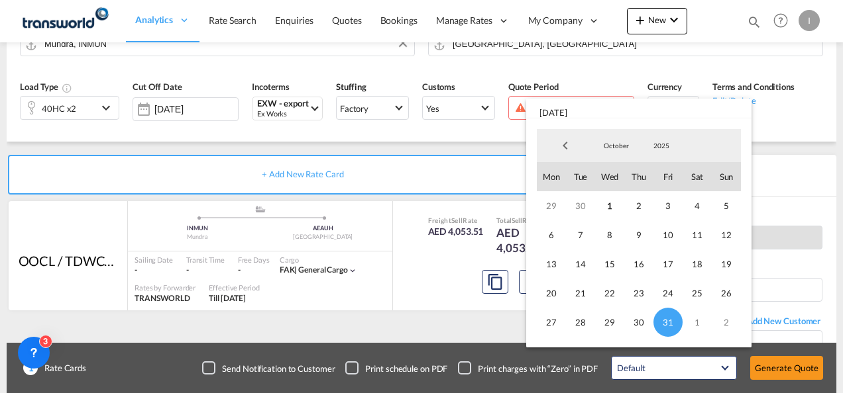
click at [780, 378] on md-backdrop at bounding box center [421, 196] width 843 height 393
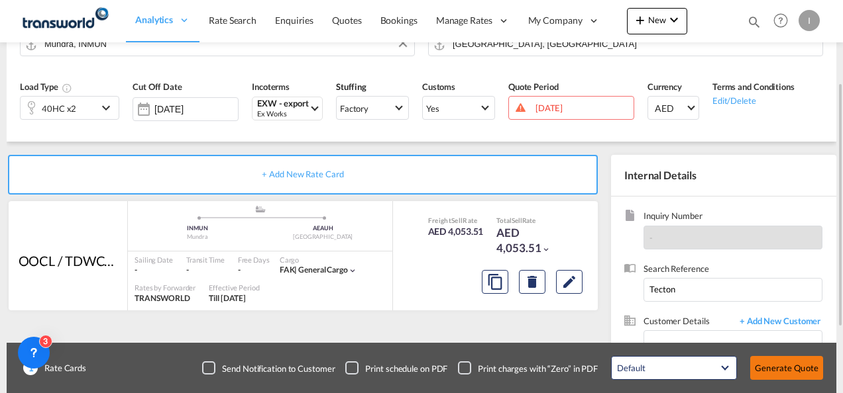
click at [778, 374] on button "Generate Quote" at bounding box center [786, 368] width 73 height 24
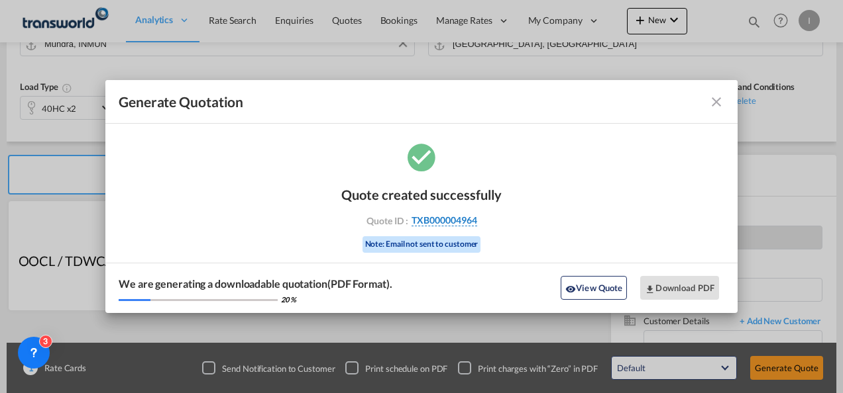
click at [458, 225] on span "TXB000004964" at bounding box center [444, 221] width 66 height 12
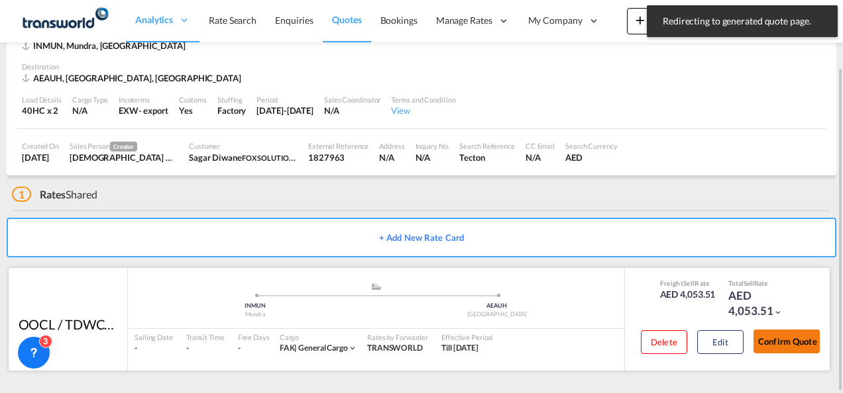
click at [811, 349] on button "Confirm Quote" at bounding box center [786, 342] width 66 height 24
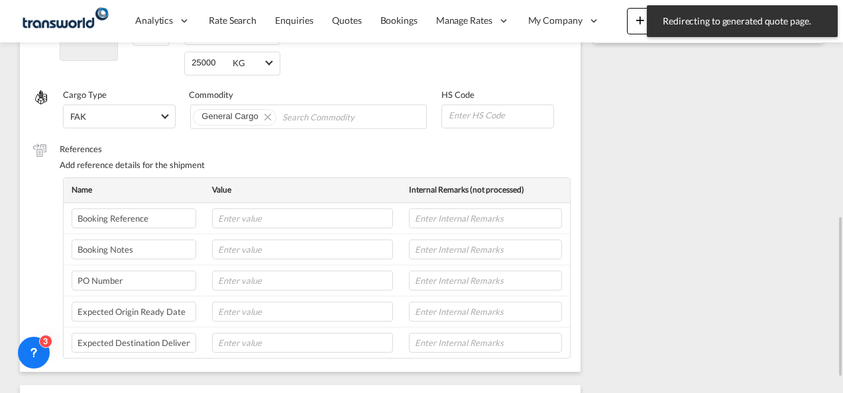
scroll to position [232, 0]
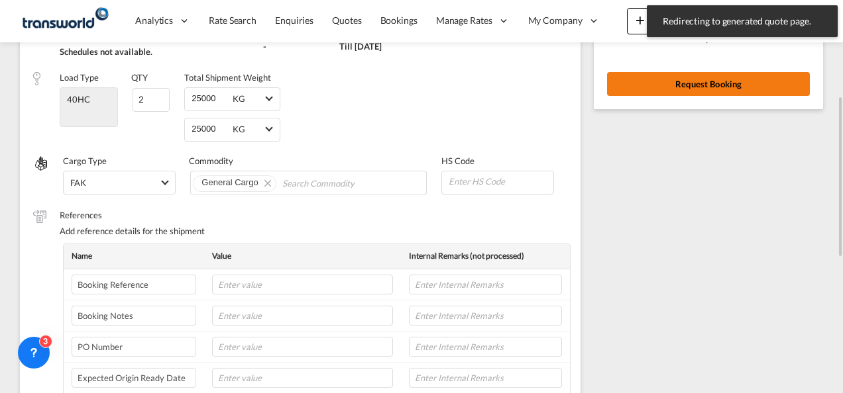
click at [682, 79] on button "Request Booking" at bounding box center [708, 84] width 203 height 24
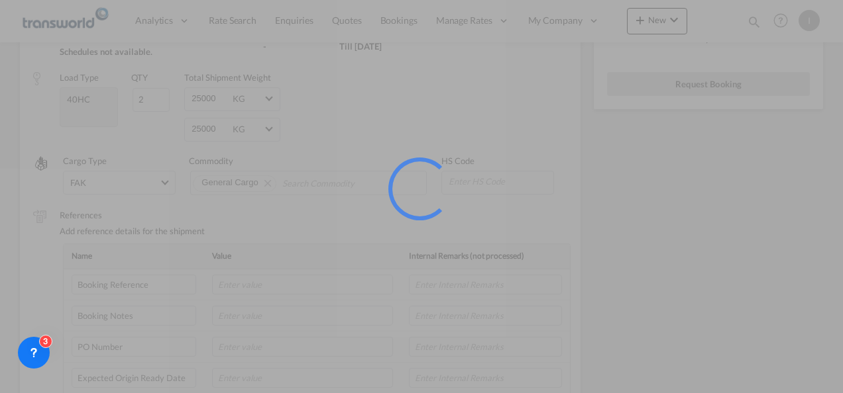
scroll to position [25, 0]
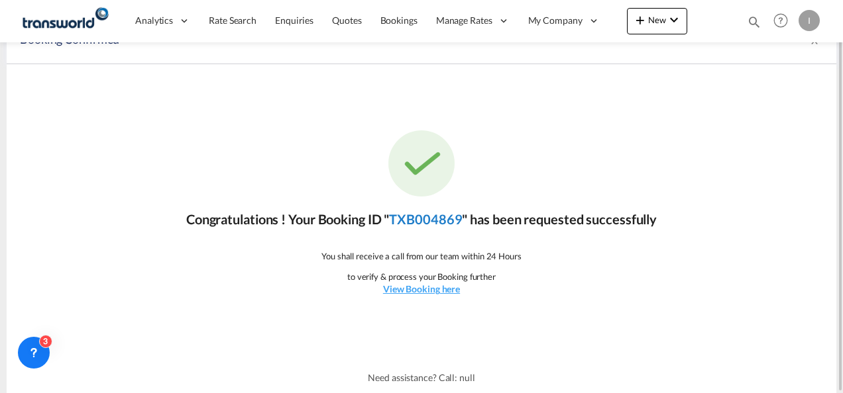
click at [417, 225] on link "TXB004869" at bounding box center [425, 219] width 73 height 16
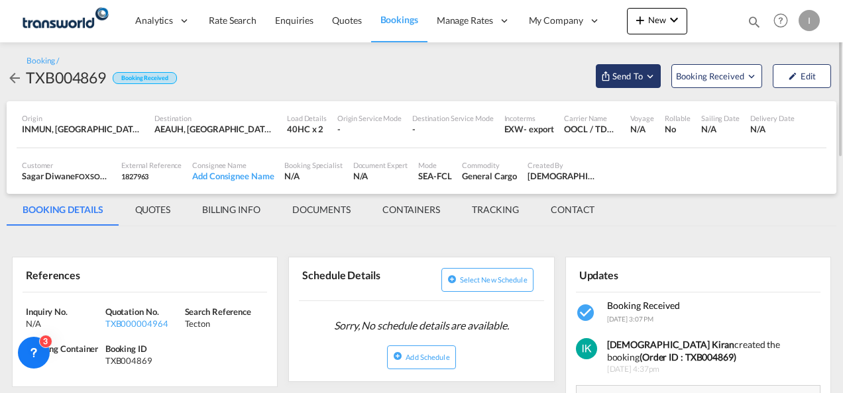
click at [615, 70] on span "Send To" at bounding box center [627, 76] width 33 height 13
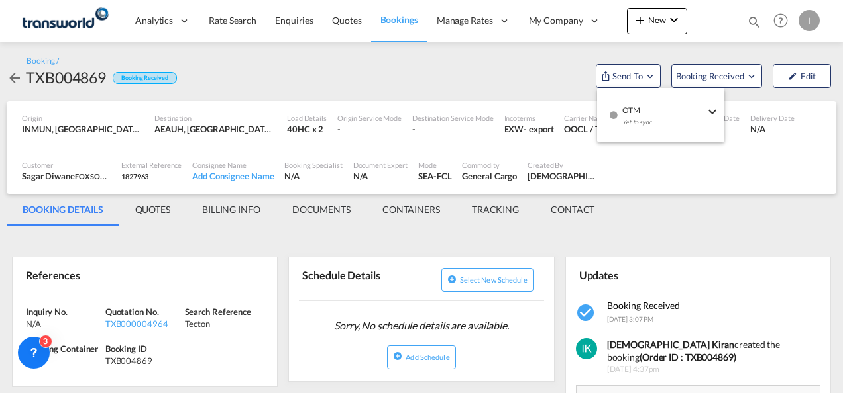
click at [632, 115] on div "Yet to sync" at bounding box center [663, 126] width 82 height 28
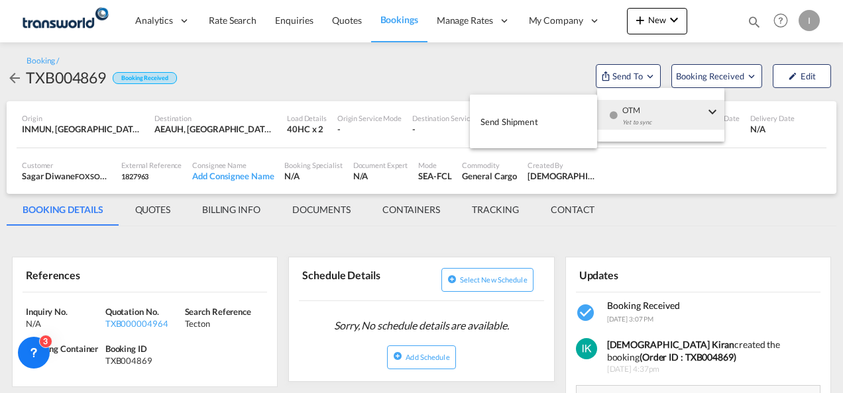
click at [537, 115] on span "Send Shipment" at bounding box center [509, 121] width 58 height 21
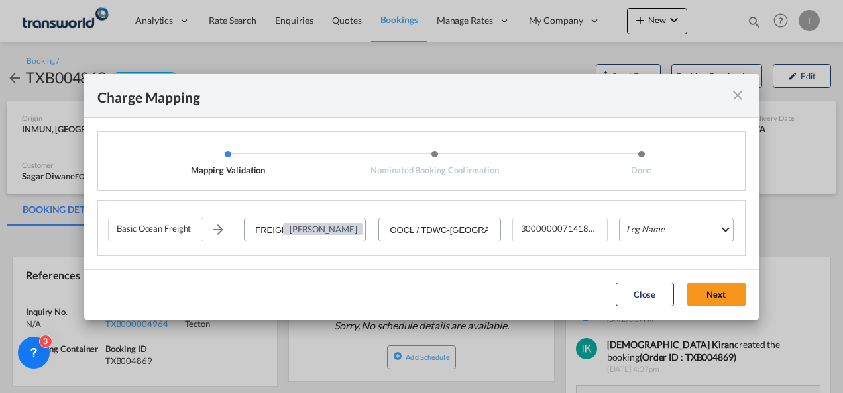
click at [665, 232] on md-select "Leg Name HANDLING ORIGIN VESSEL HANDLING DESTINATION OTHERS TL PICK UP CUSTOMS …" at bounding box center [676, 230] width 115 height 24
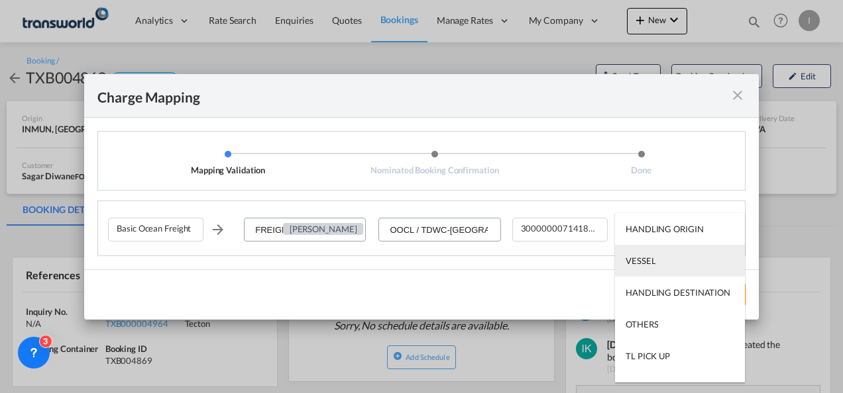
click at [658, 268] on md-option "VESSEL" at bounding box center [680, 261] width 130 height 32
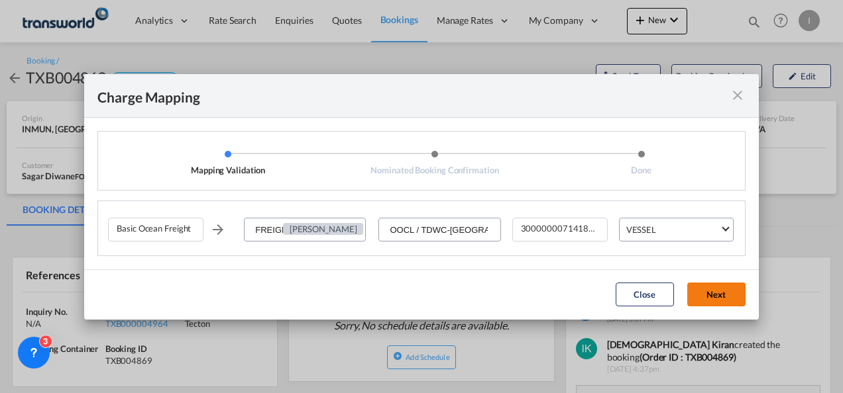
click at [707, 305] on button "Next" at bounding box center [716, 295] width 58 height 24
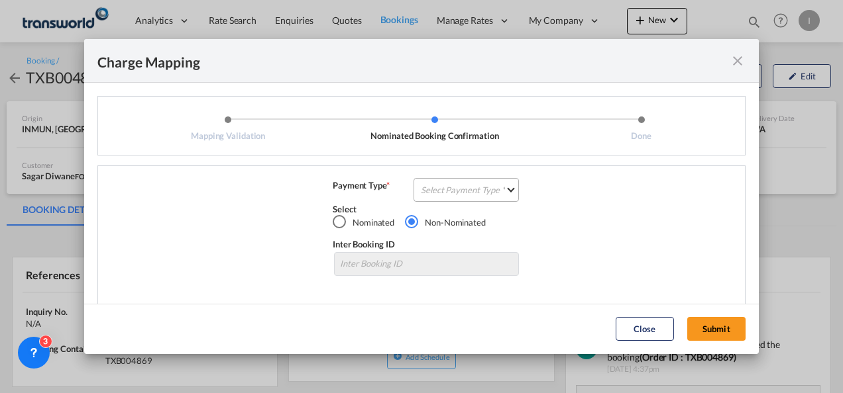
click at [454, 185] on md-select "Select Payment Type COLLECT PREPAID" at bounding box center [465, 190] width 105 height 24
click at [454, 185] on md-option "COLLECT" at bounding box center [464, 190] width 117 height 32
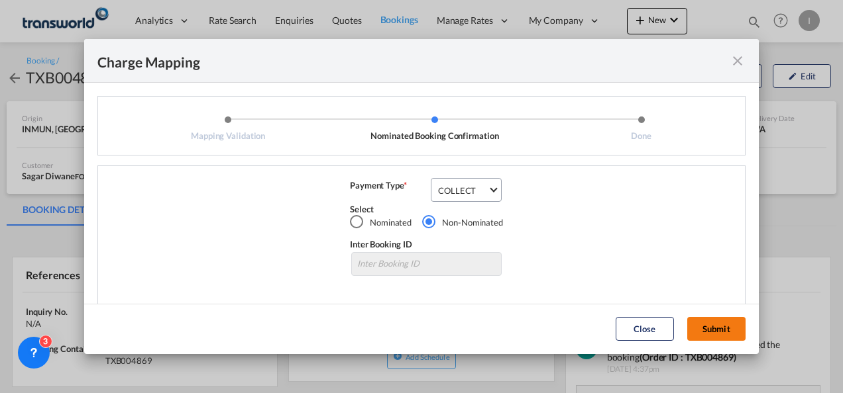
click at [719, 329] on button "Submit" at bounding box center [716, 329] width 58 height 24
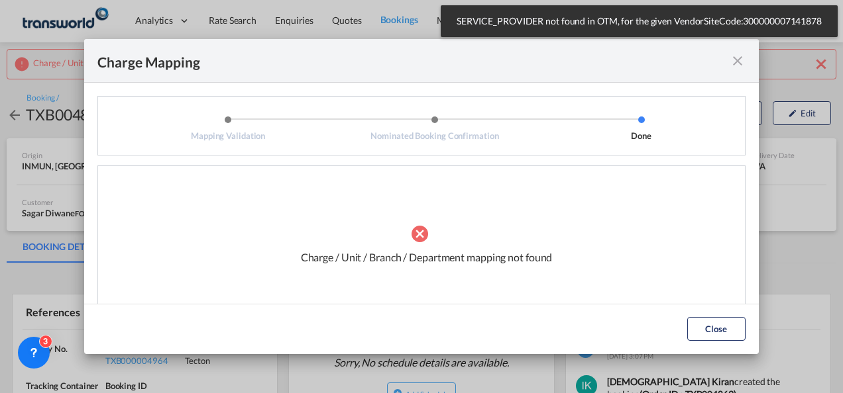
click at [739, 61] on md-icon "icon-close fg-AAA8AD cursor" at bounding box center [737, 61] width 16 height 16
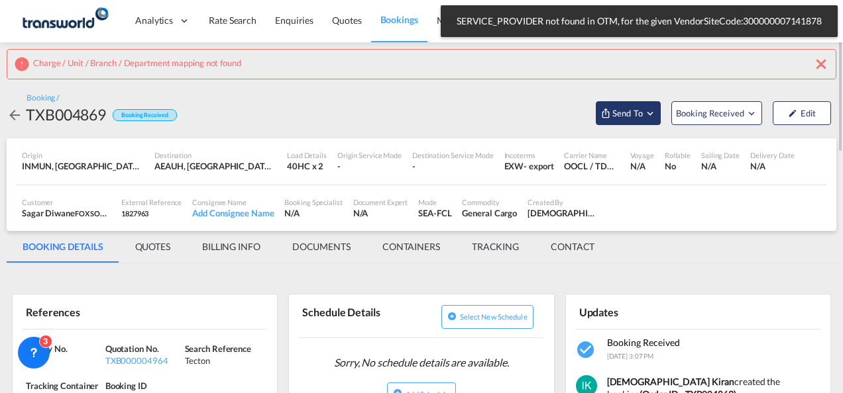
click at [627, 118] on span "Send To" at bounding box center [627, 113] width 33 height 13
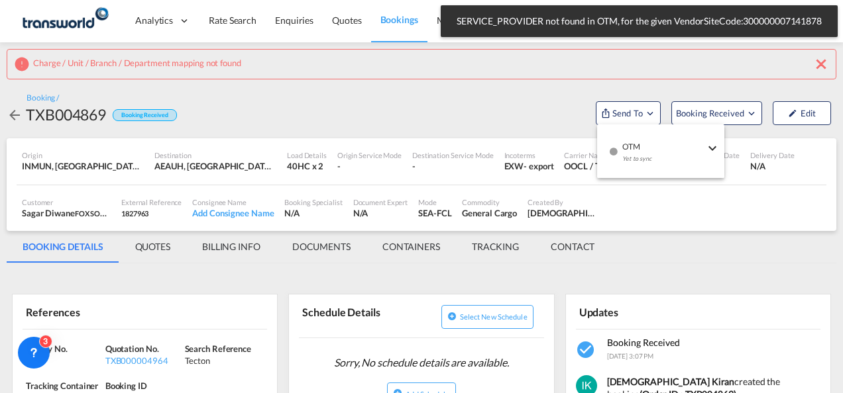
click at [645, 145] on span "OTM" at bounding box center [663, 142] width 82 height 12
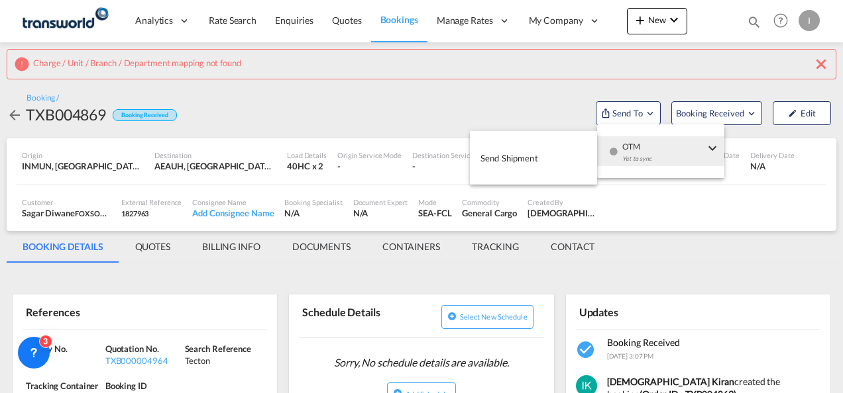
click at [516, 156] on span "Send Shipment" at bounding box center [509, 158] width 58 height 21
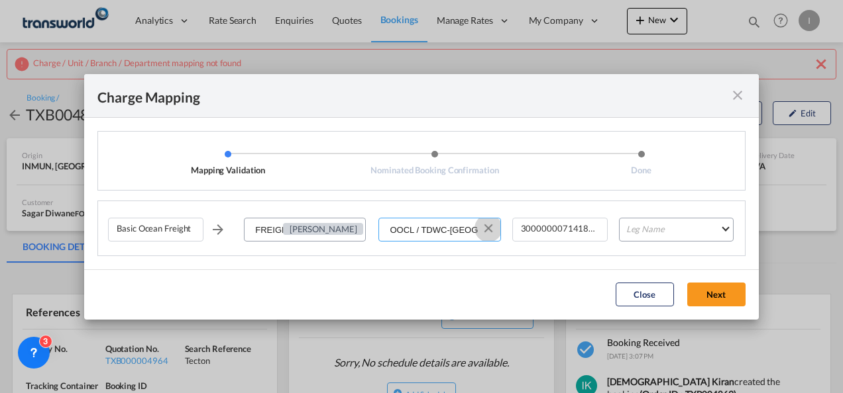
click at [487, 228] on button "Clear Input" at bounding box center [488, 229] width 20 height 20
click at [485, 229] on input "Select Service Provider" at bounding box center [440, 231] width 120 height 24
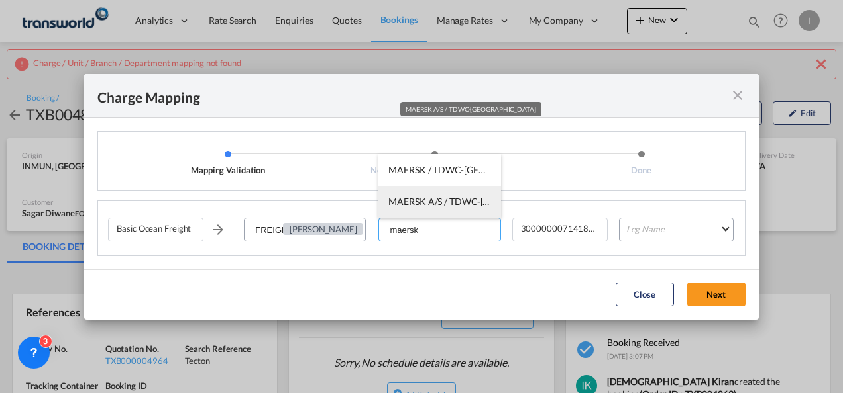
click at [445, 205] on span "MAERSK A/S / TDWC-[GEOGRAPHIC_DATA]" at bounding box center [480, 201] width 185 height 11
type input "MAERSK A/S / TDWC-[GEOGRAPHIC_DATA]"
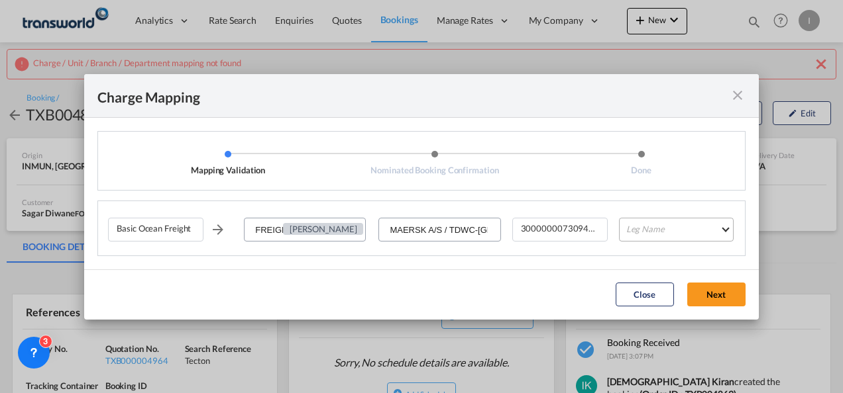
click at [682, 236] on md-select "Leg Name HANDLING ORIGIN VESSEL HANDLING DESTINATION OTHERS TL PICK UP CUSTOMS …" at bounding box center [676, 230] width 115 height 24
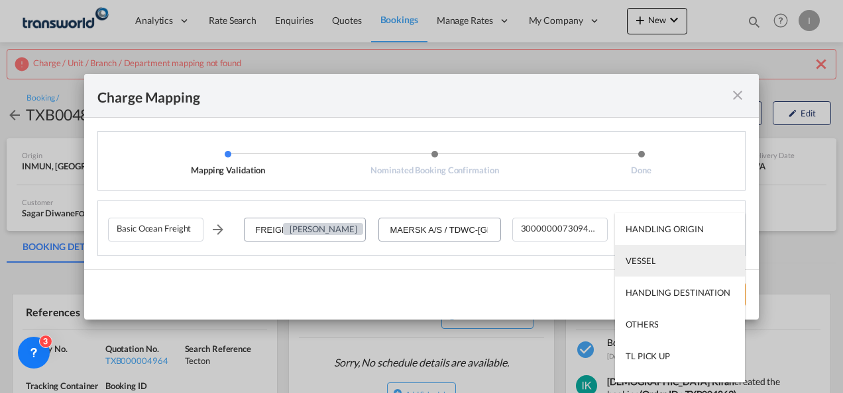
click at [659, 262] on md-option "VESSEL" at bounding box center [680, 261] width 130 height 32
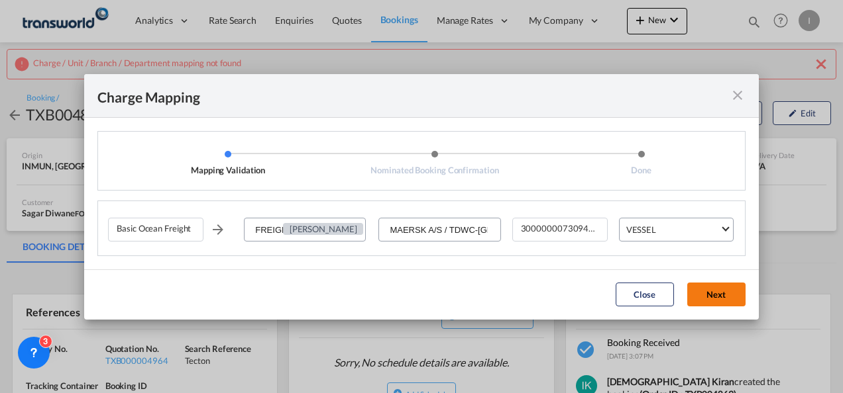
click at [717, 289] on button "Next" at bounding box center [716, 295] width 58 height 24
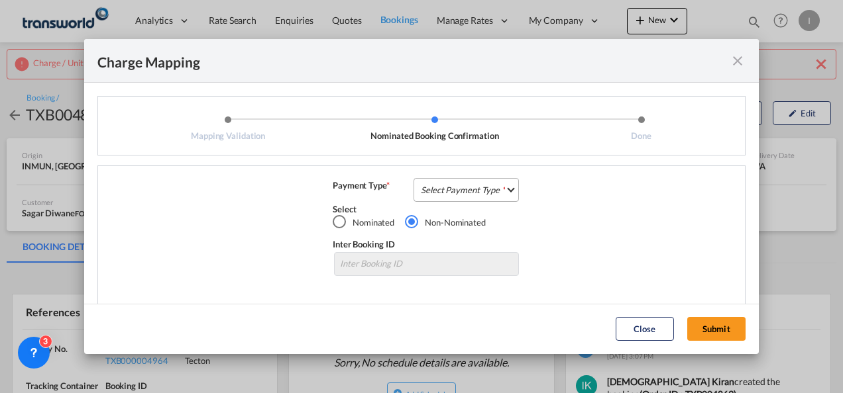
click at [463, 184] on md-select "Select Payment Type COLLECT PREPAID" at bounding box center [465, 190] width 105 height 24
click at [0, 0] on md-option "COLLECT" at bounding box center [0, 0] width 0 height 0
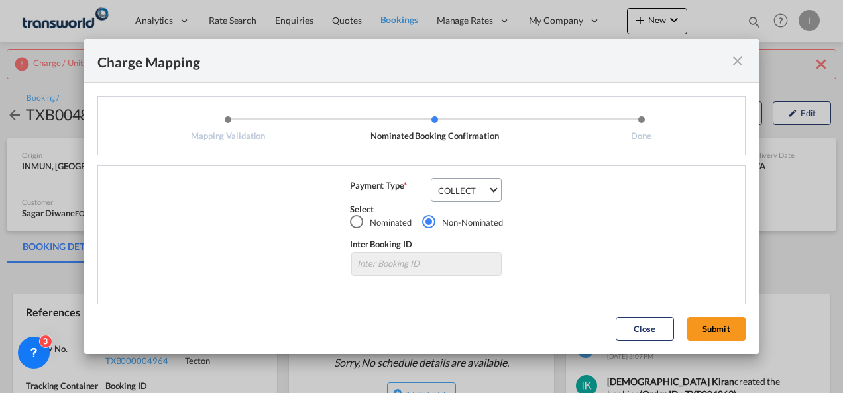
click at [739, 356] on div "Charge Mapping Mapping Validation Nominated Booking Confirmation Done Basic Oce…" at bounding box center [421, 196] width 843 height 393
click at [706, 333] on button "Submit" at bounding box center [716, 329] width 58 height 24
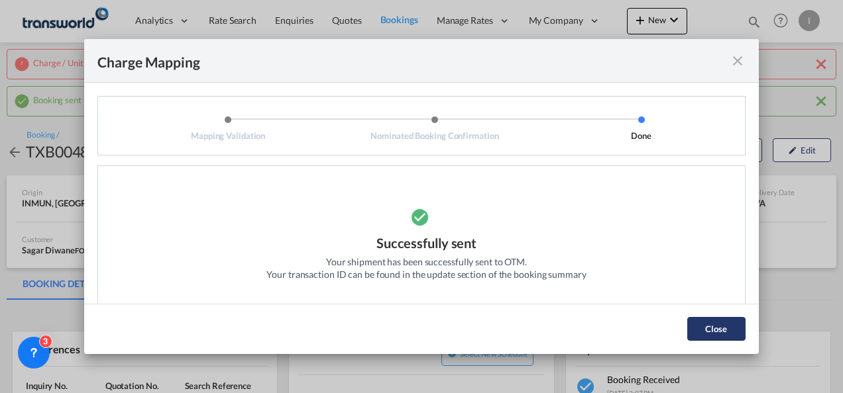
click at [706, 333] on button "Close" at bounding box center [716, 329] width 58 height 24
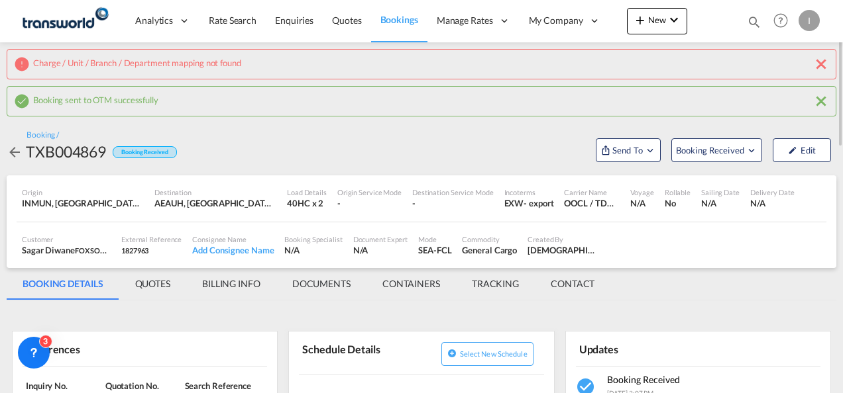
scroll to position [132, 0]
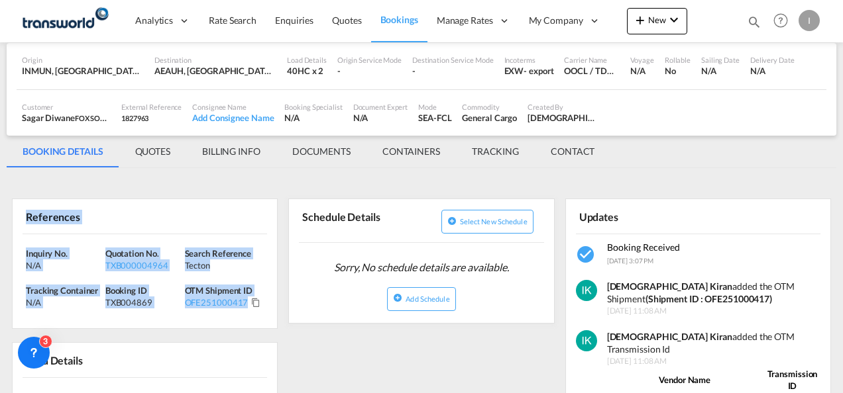
drag, startPoint x: 272, startPoint y: 302, endPoint x: -3, endPoint y: 220, distance: 286.9
click at [0, 220] on html "Analytics Reports Dashboard Rate Search Enquiries Quotes" at bounding box center [421, 196] width 843 height 393
drag, startPoint x: -3, startPoint y: 220, endPoint x: 45, endPoint y: 248, distance: 55.2
copy div "References Inquiry No. N/A Quotation No. TXB000004964 Search Reference Tecton T…"
